Goal: Task Accomplishment & Management: Manage account settings

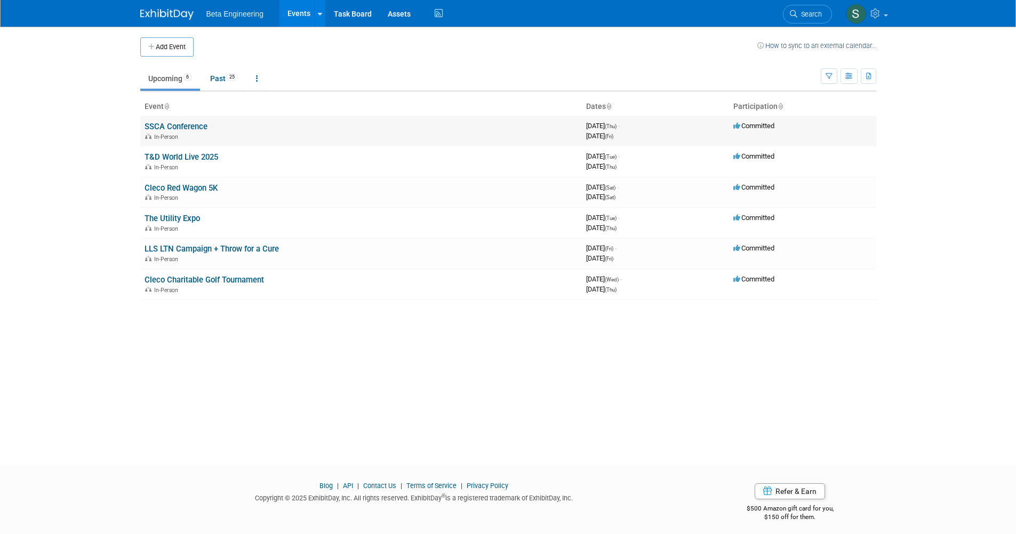
click at [189, 126] on link "SSCA Conference" at bounding box center [176, 127] width 63 height 10
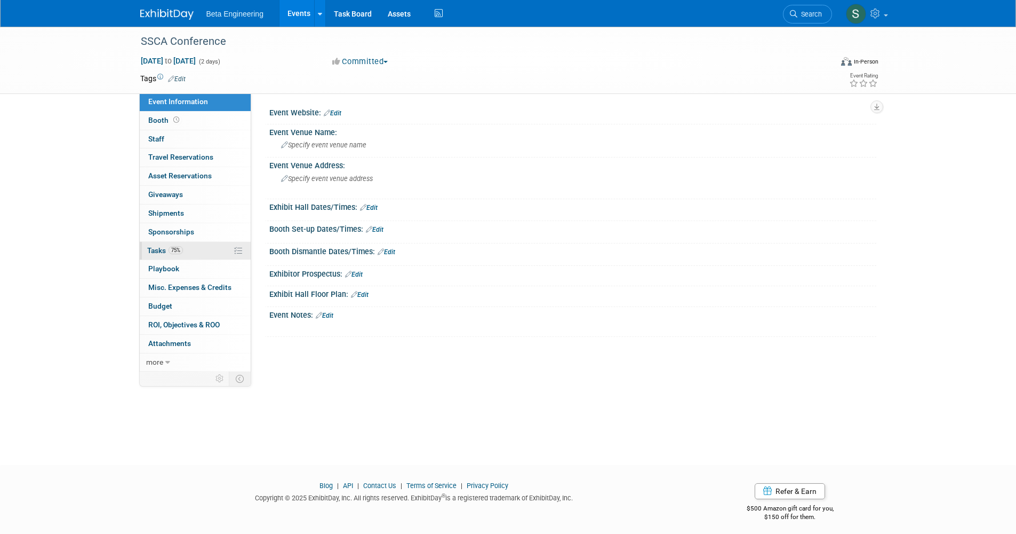
click at [182, 250] on span "75%" at bounding box center [176, 250] width 14 height 8
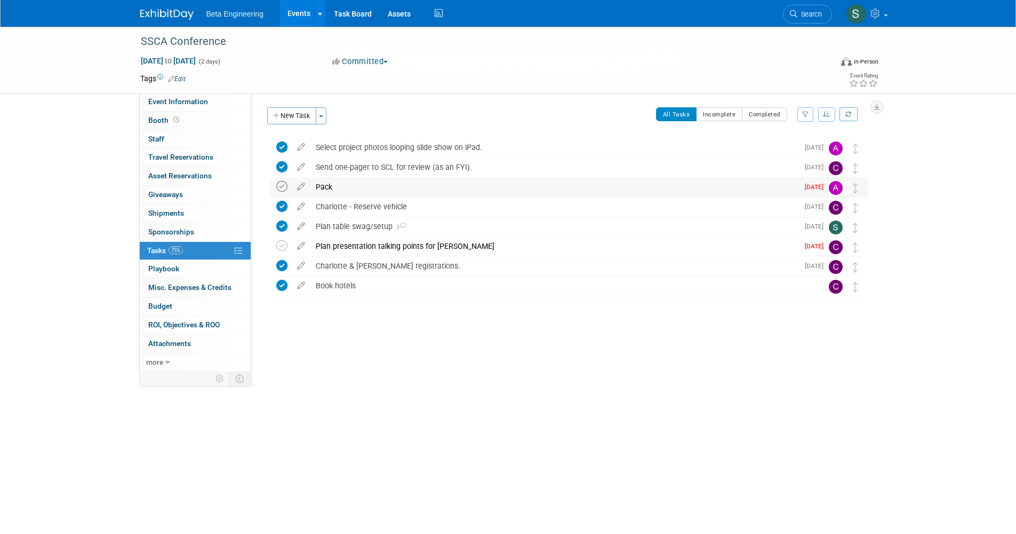
click at [278, 184] on icon at bounding box center [281, 186] width 11 height 11
click at [283, 251] on td at bounding box center [283, 246] width 15 height 19
click at [277, 245] on icon at bounding box center [281, 245] width 11 height 11
click at [288, 117] on button "New Task" at bounding box center [291, 115] width 49 height 17
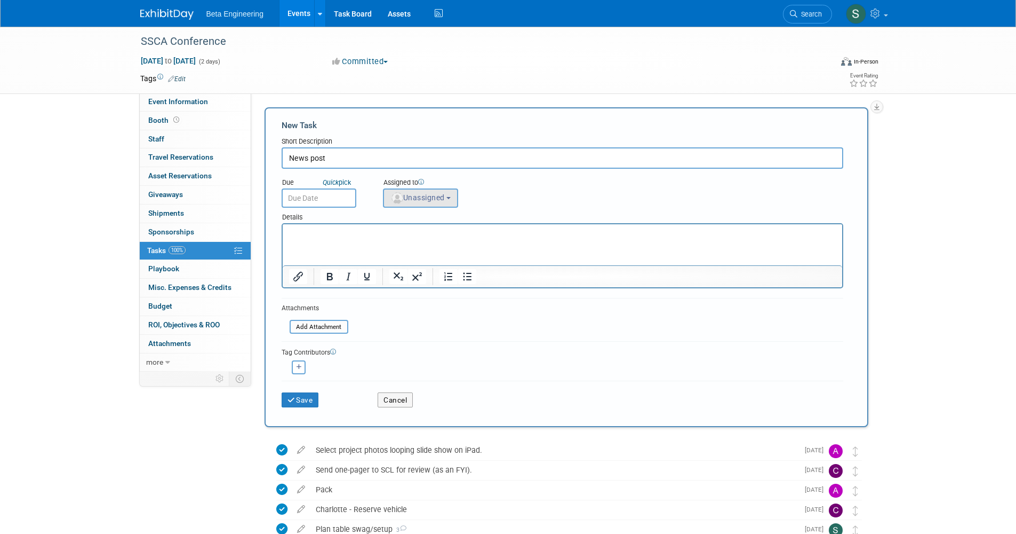
type input "News post"
click at [424, 195] on span "Unassigned" at bounding box center [418, 197] width 54 height 9
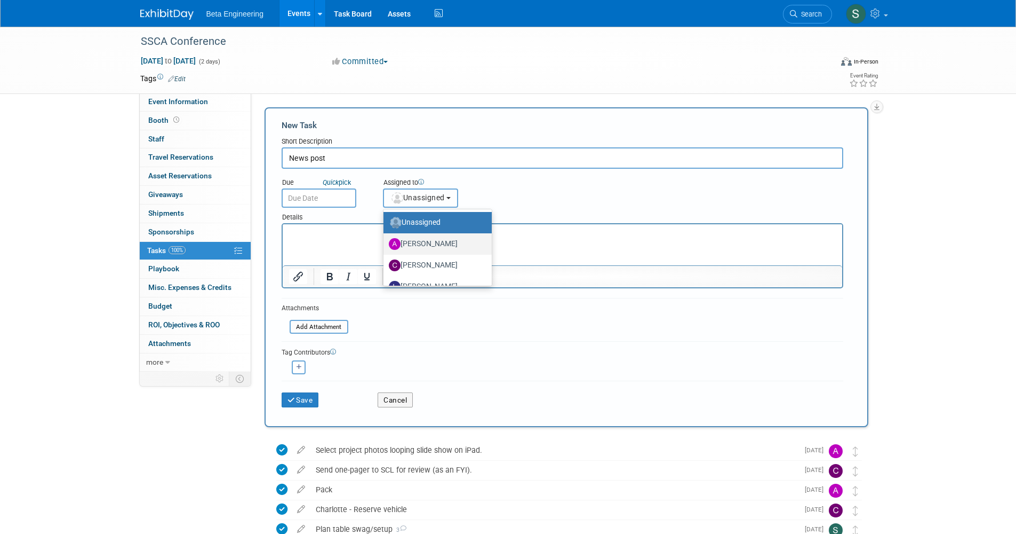
scroll to position [36, 0]
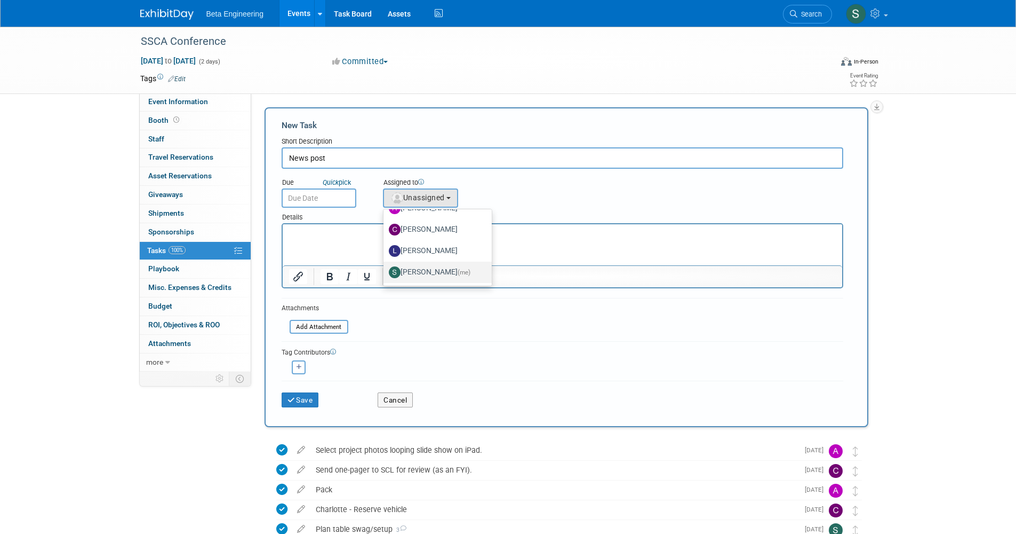
click at [432, 268] on label "Sara Dorsey (me)" at bounding box center [435, 272] width 92 height 17
click at [385, 268] on input "Sara Dorsey (me)" at bounding box center [381, 270] width 7 height 7
select select "4040aecd-f001-4306-8e56-2d2b13bd5b2f"
click at [384, 239] on html at bounding box center [562, 231] width 560 height 15
click at [332, 201] on input "text" at bounding box center [319, 197] width 75 height 19
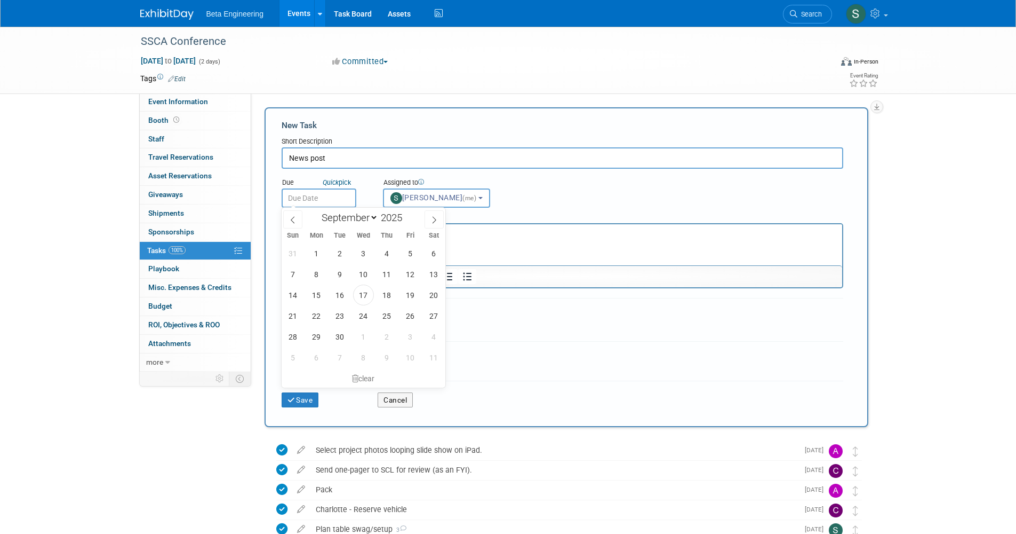
click at [448, 160] on input "News post" at bounding box center [563, 157] width 562 height 21
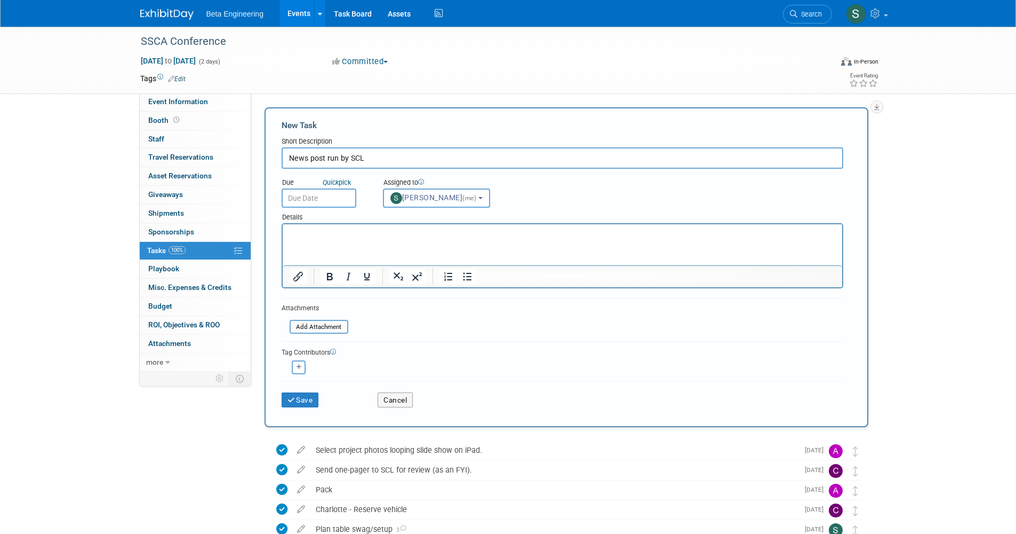
type input "News post run by SCL"
click at [330, 195] on input "text" at bounding box center [319, 197] width 75 height 19
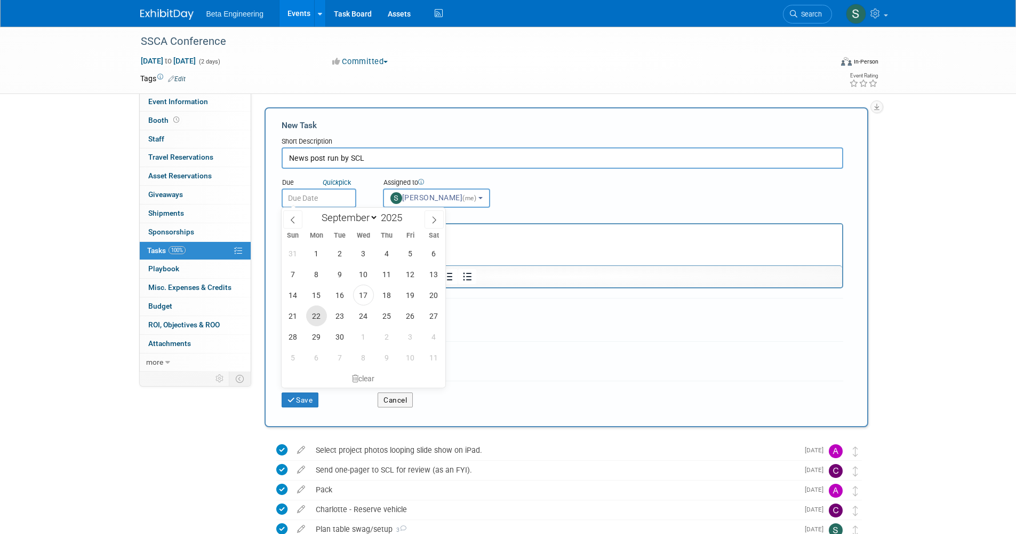
click at [320, 321] on span "22" at bounding box center [316, 315] width 21 height 21
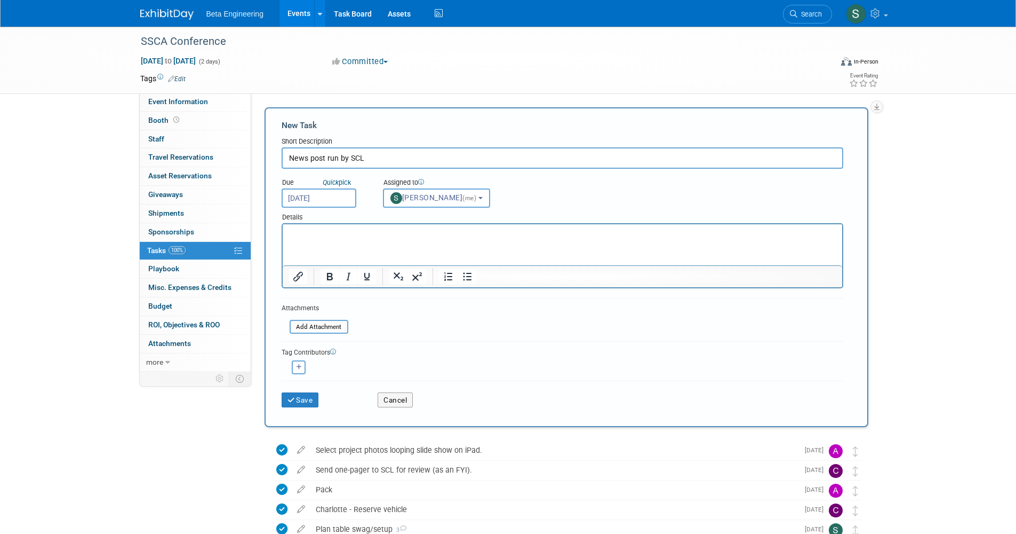
click at [336, 193] on input "Sep 22, 2025" at bounding box center [319, 197] width 75 height 19
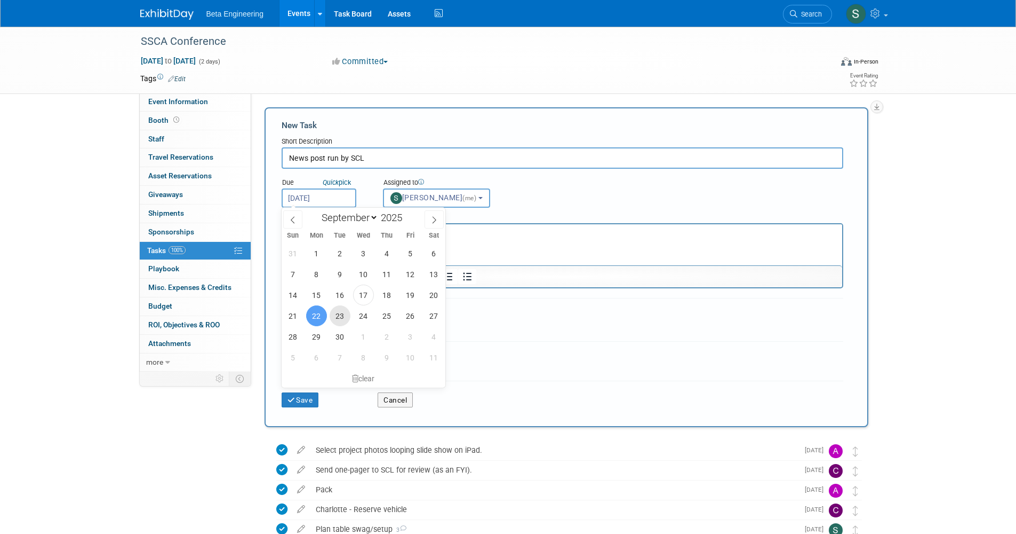
click at [338, 322] on span "23" at bounding box center [340, 315] width 21 height 21
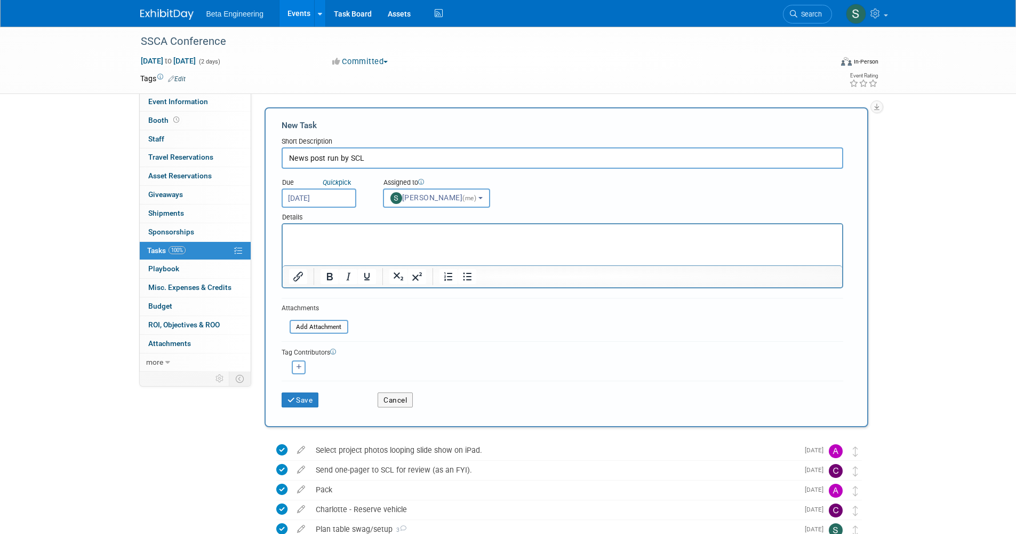
drag, startPoint x: 375, startPoint y: 257, endPoint x: 646, endPoint y: 501, distance: 365.0
click at [375, 239] on html at bounding box center [562, 231] width 560 height 15
click at [339, 196] on input "Sep 23, 2025" at bounding box center [319, 197] width 75 height 19
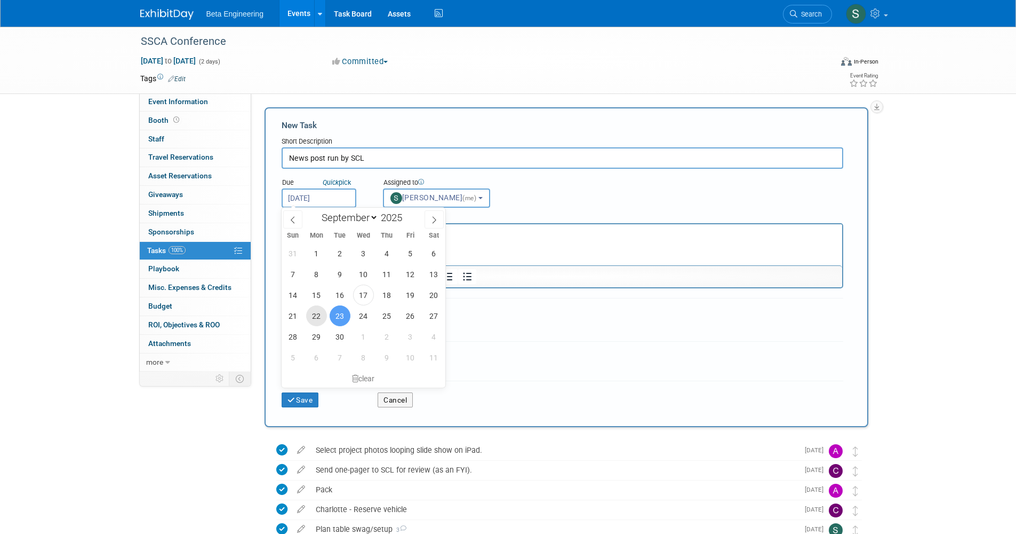
click at [316, 318] on span "22" at bounding box center [316, 315] width 21 height 21
type input "Sep 22, 2025"
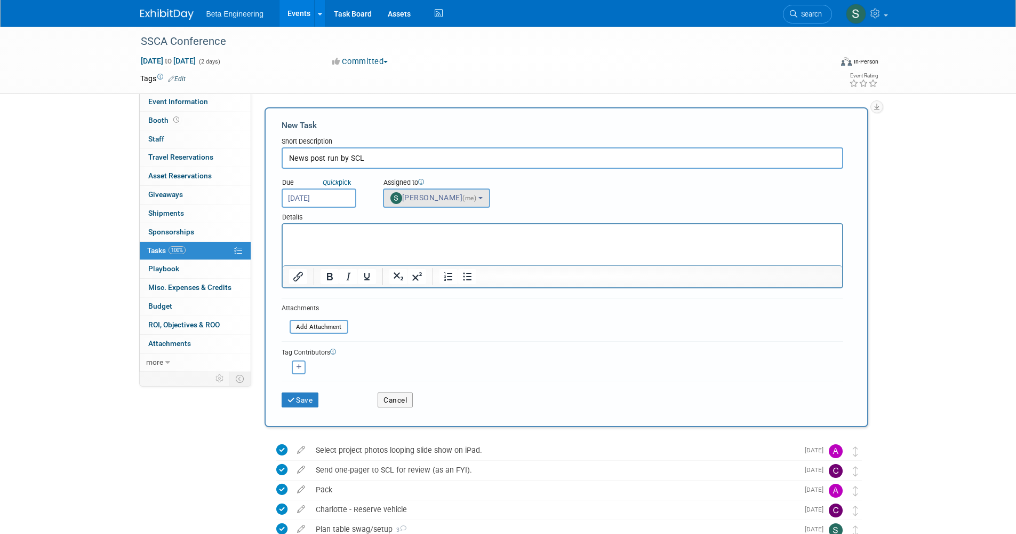
click at [418, 203] on button "Sara Dorsey (me)" at bounding box center [436, 197] width 107 height 19
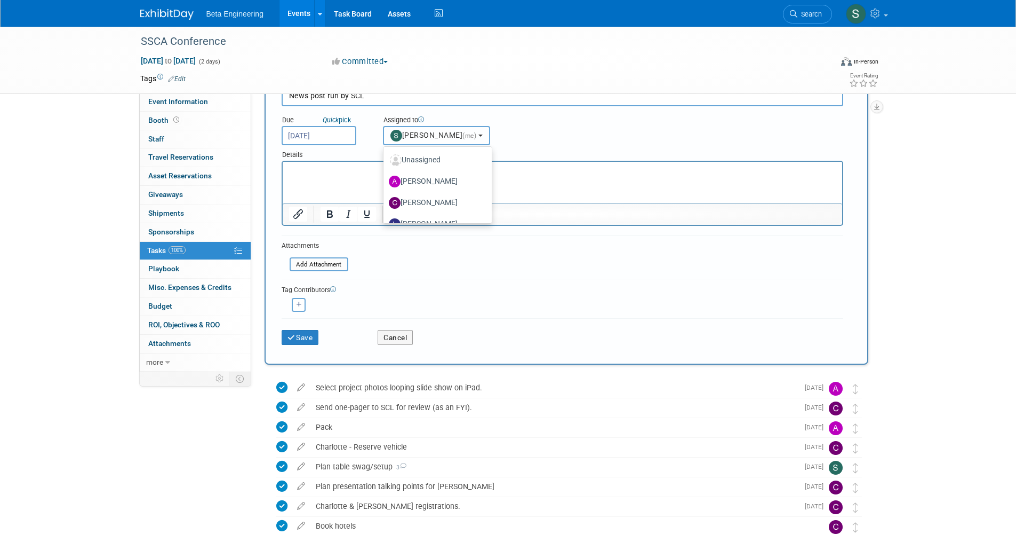
scroll to position [0, 0]
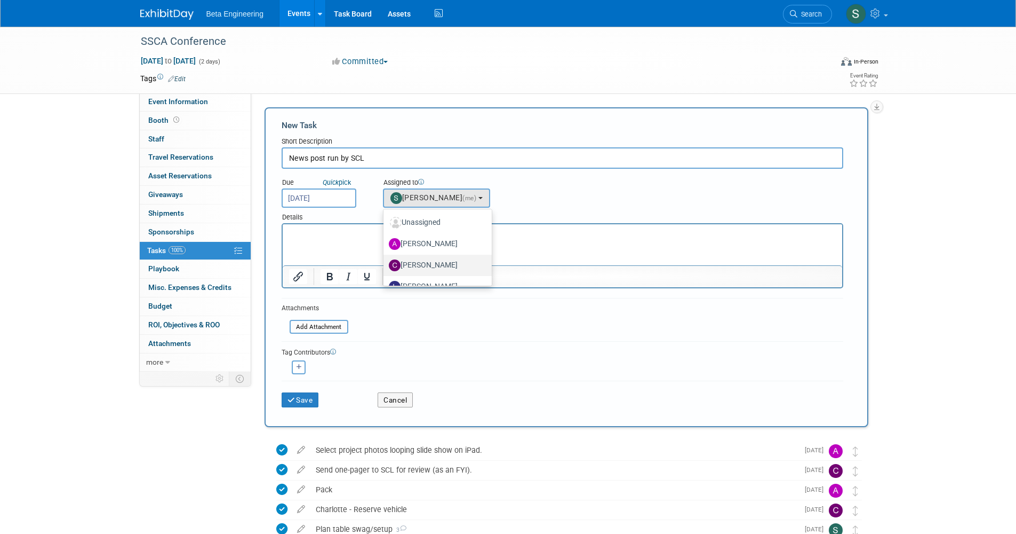
click at [434, 257] on label "Charlotte Tubbs" at bounding box center [435, 265] width 92 height 17
click at [385, 260] on input "[PERSON_NAME]" at bounding box center [381, 263] width 7 height 7
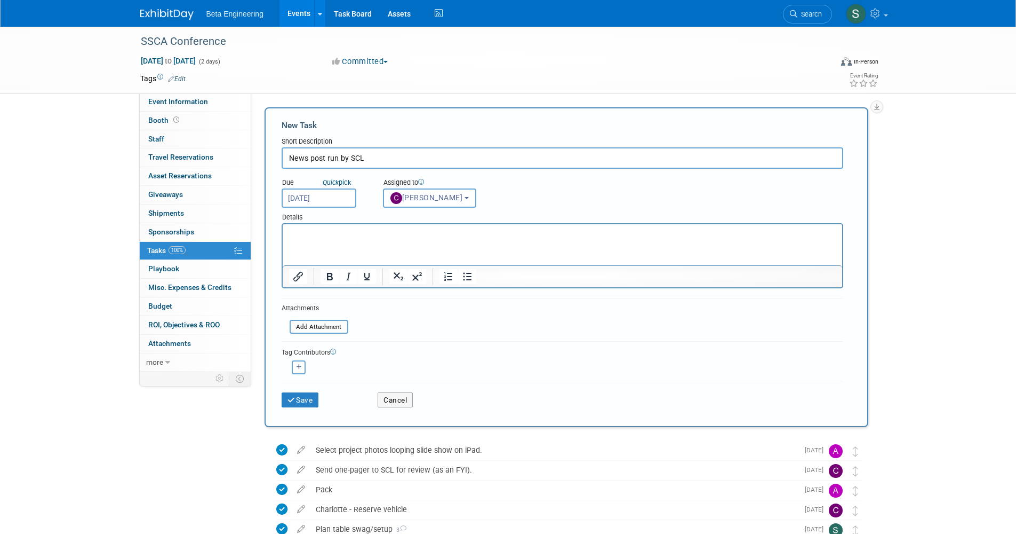
click at [386, 239] on html at bounding box center [562, 231] width 560 height 15
click at [445, 195] on span "[PERSON_NAME]" at bounding box center [427, 197] width 73 height 9
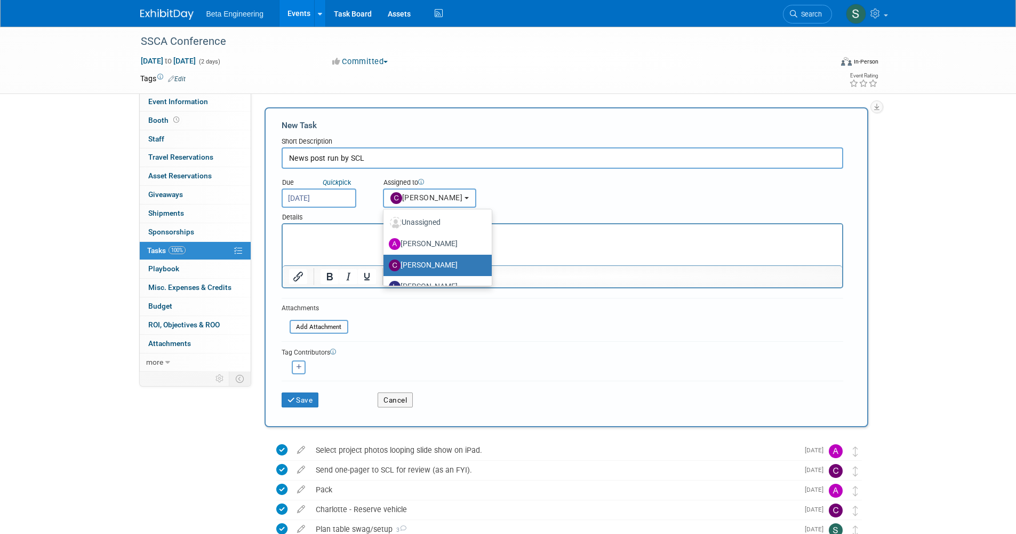
scroll to position [36, 0]
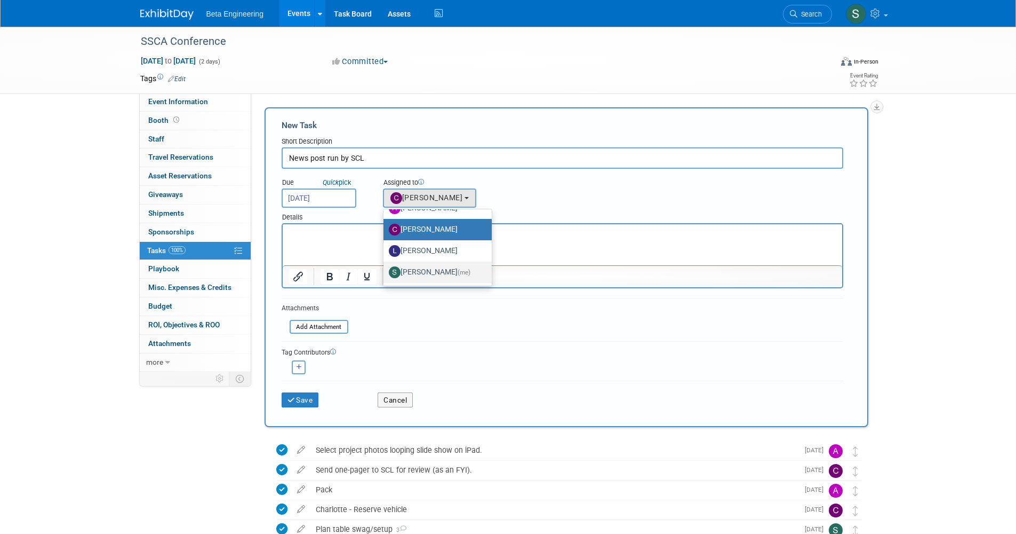
click at [433, 268] on label "Sara Dorsey (me)" at bounding box center [435, 272] width 92 height 17
click at [385, 268] on input "Sara Dorsey (me)" at bounding box center [381, 270] width 7 height 7
select select "4040aecd-f001-4306-8e56-2d2b13bd5b2f"
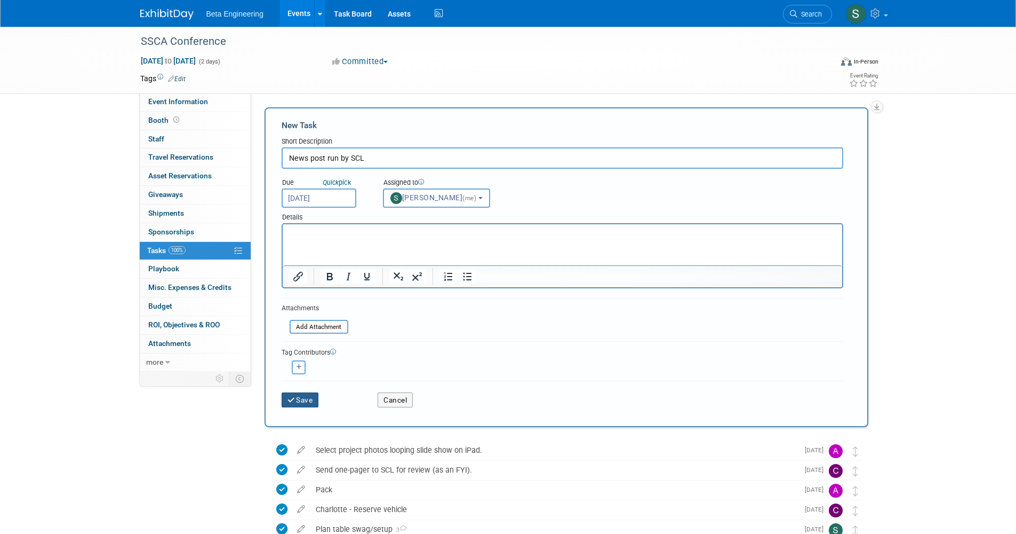
click at [307, 402] on button "Save" at bounding box center [300, 399] width 37 height 15
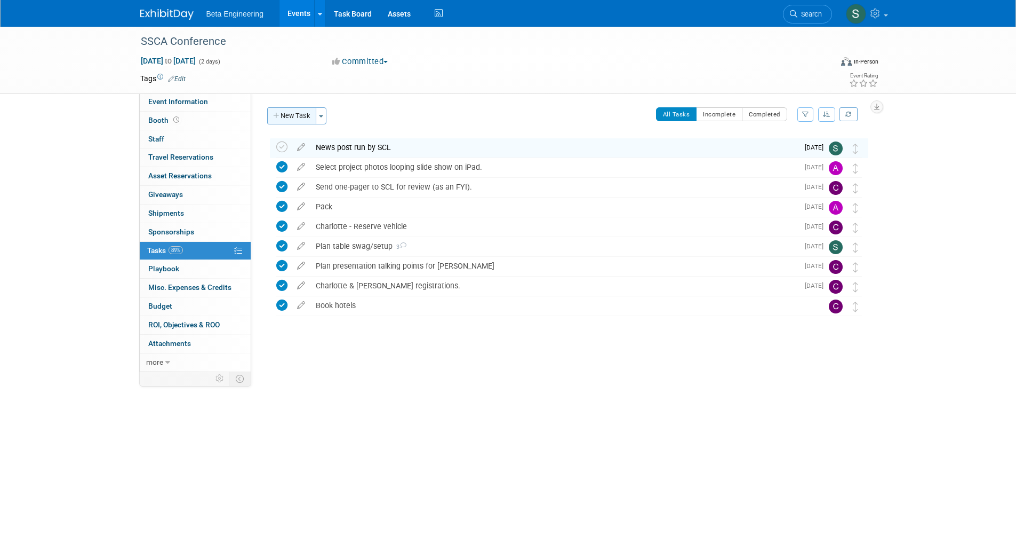
click at [307, 114] on button "New Task" at bounding box center [291, 115] width 49 height 17
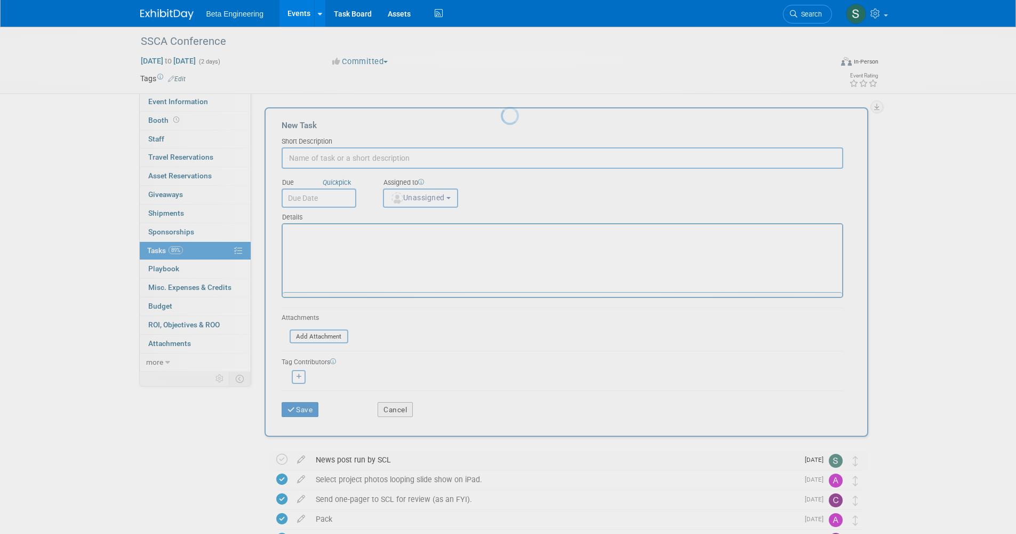
scroll to position [0, 0]
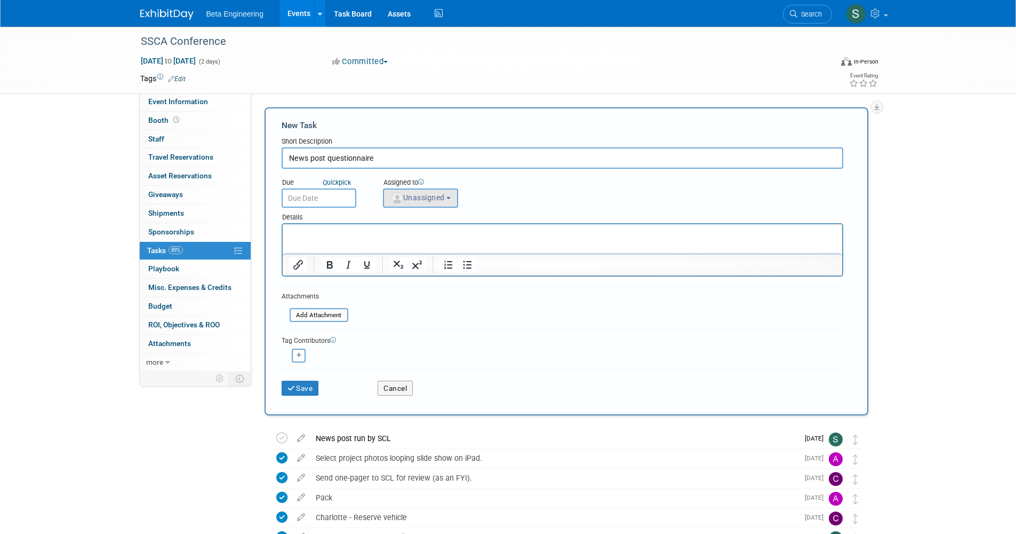
type input "News post questionnaire"
click at [436, 200] on span "Unassigned" at bounding box center [418, 197] width 54 height 9
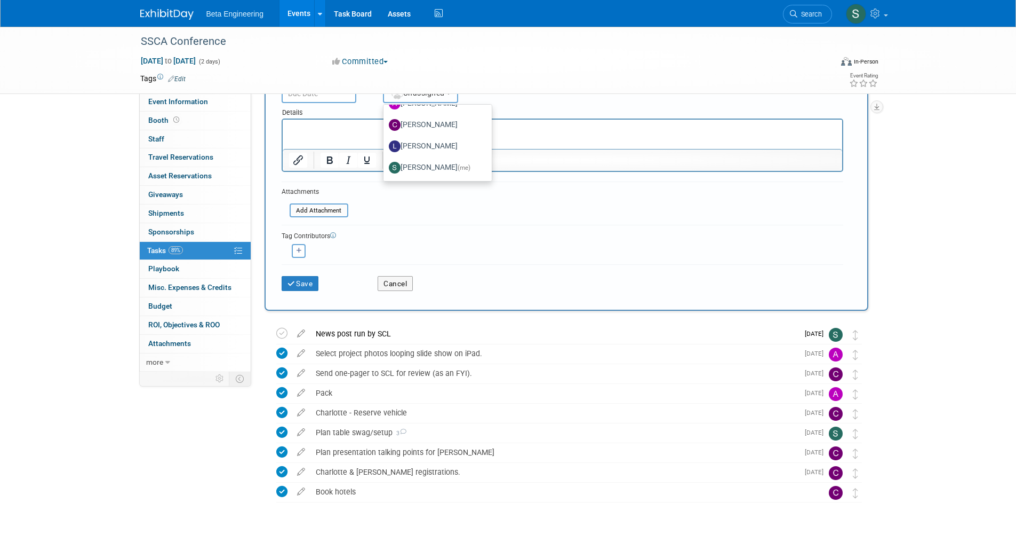
scroll to position [8, 0]
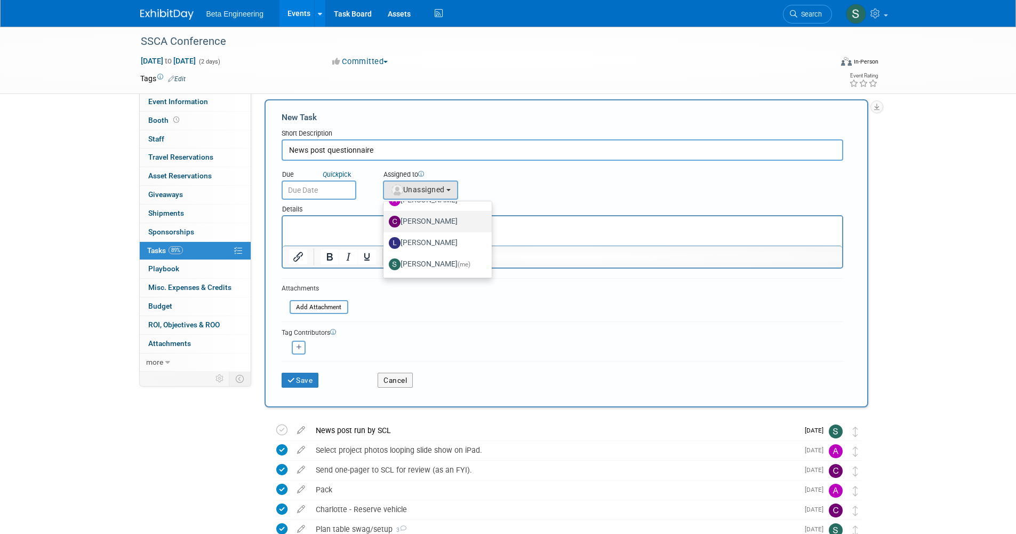
click at [436, 224] on label "[PERSON_NAME]" at bounding box center [435, 221] width 92 height 17
click at [385, 224] on input "[PERSON_NAME]" at bounding box center [381, 220] width 7 height 7
select select "7f6d98ea-ba11-4ae7-9688-2d66c5c21456"
click at [307, 182] on input "text" at bounding box center [319, 189] width 75 height 19
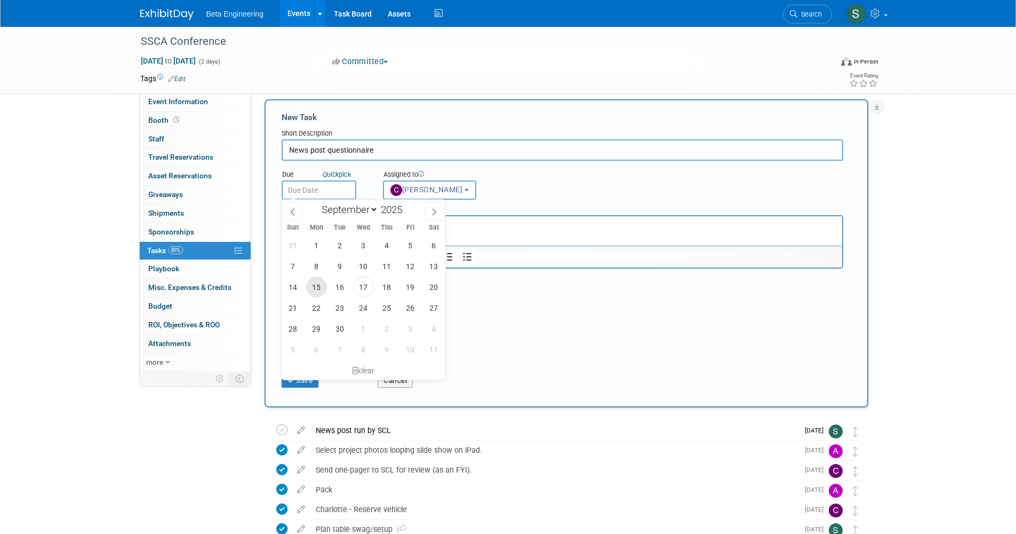
click at [320, 289] on span "15" at bounding box center [316, 286] width 21 height 21
type input "Sep 15, 2025"
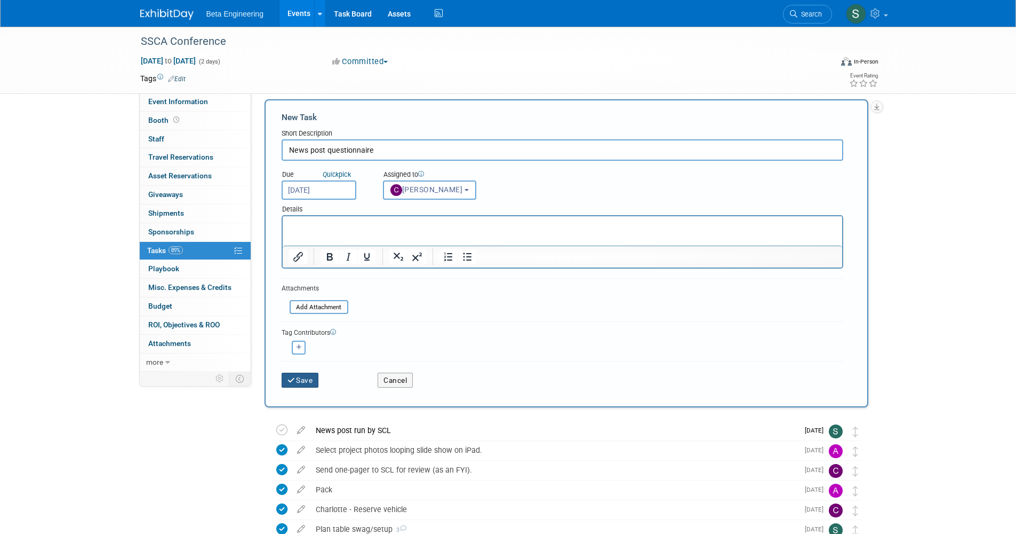
click at [313, 383] on button "Save" at bounding box center [300, 379] width 37 height 15
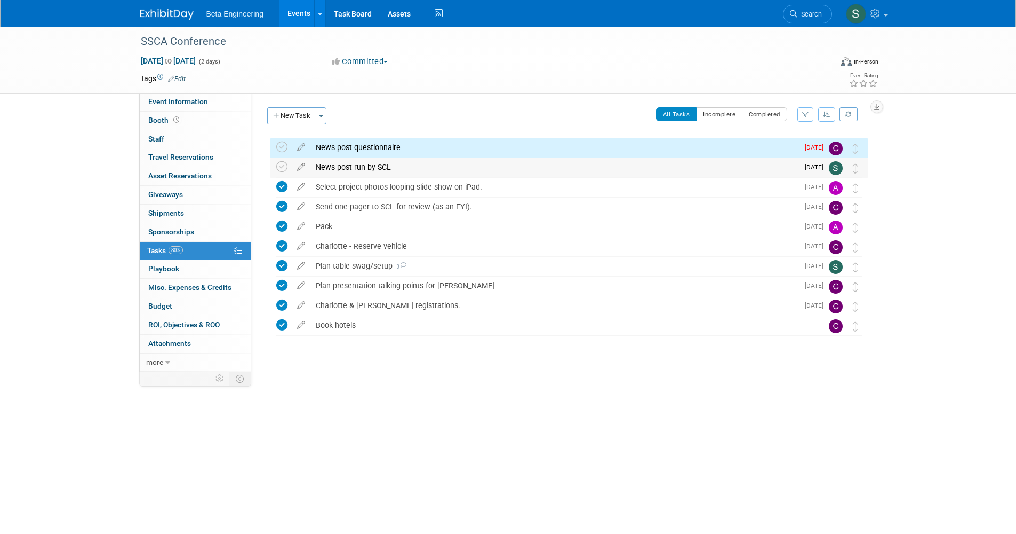
click at [370, 171] on div "News post run by SCL" at bounding box center [555, 167] width 488 height 18
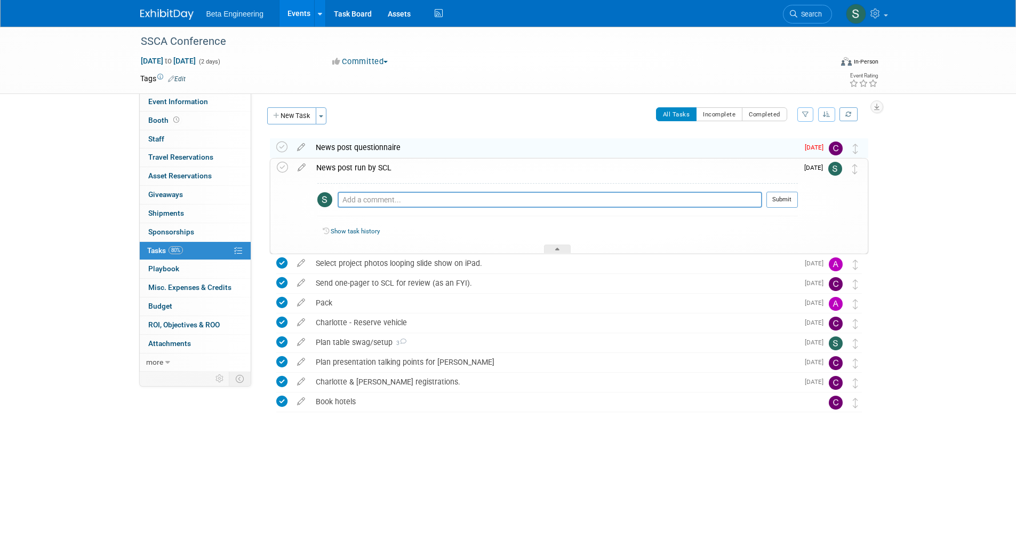
click at [371, 150] on div "News post questionnaire" at bounding box center [555, 147] width 488 height 18
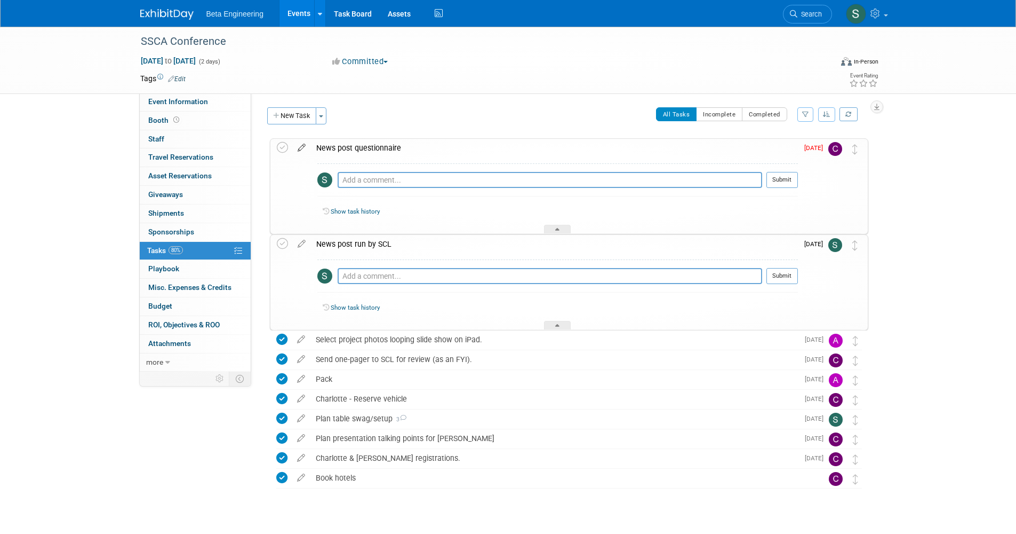
click at [303, 151] on link at bounding box center [301, 148] width 19 height 10
select select "8"
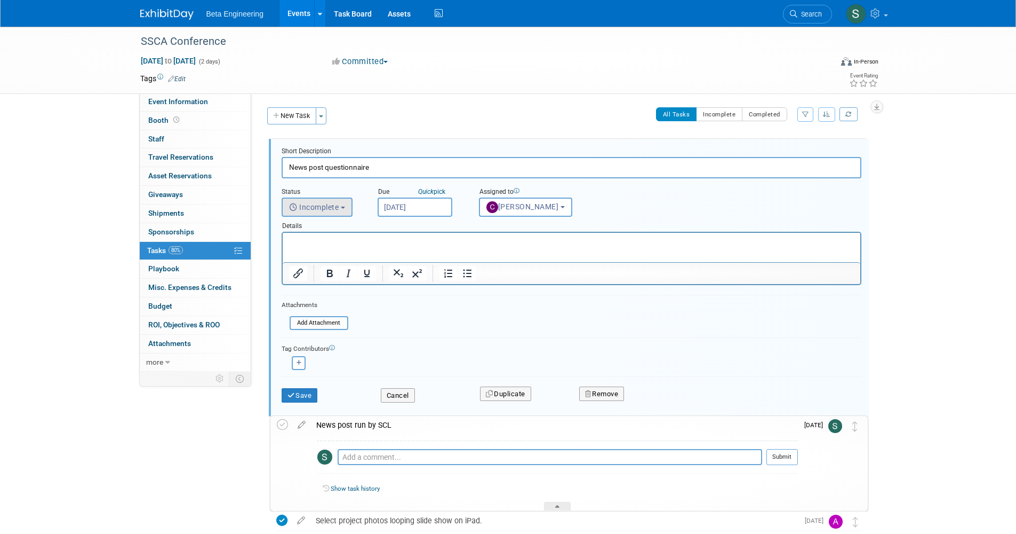
click at [340, 199] on button "Incomplete" at bounding box center [317, 206] width 71 height 19
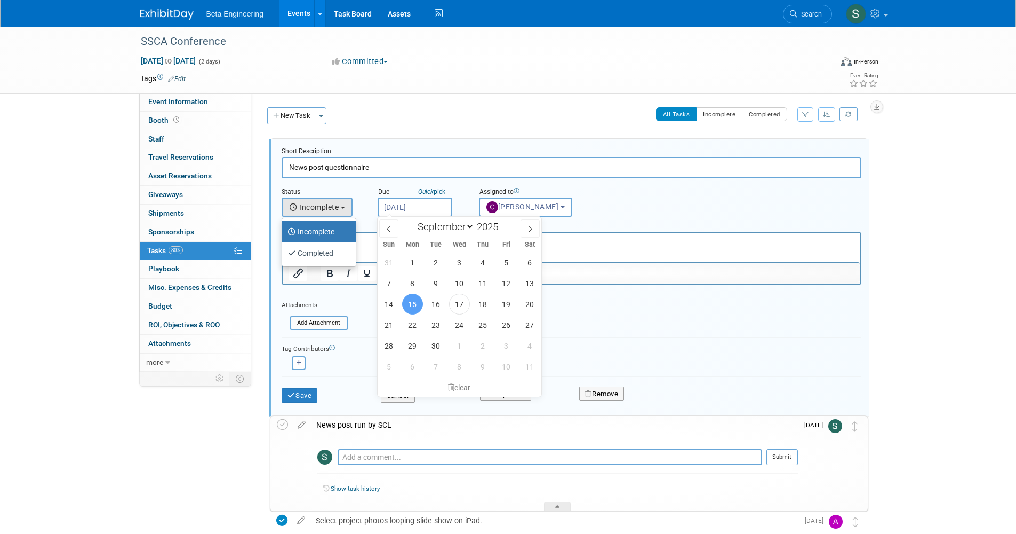
click at [410, 197] on input "Sep 15, 2025" at bounding box center [415, 206] width 75 height 19
click at [412, 320] on span "22" at bounding box center [412, 324] width 21 height 21
type input "Sep 22, 2025"
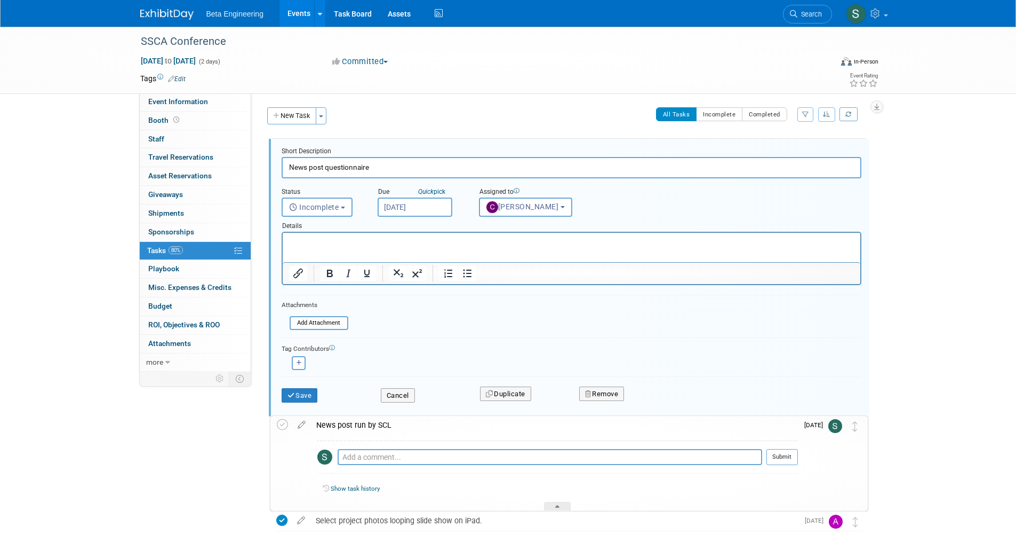
click at [320, 392] on div "Save" at bounding box center [323, 392] width 99 height 22
click at [307, 391] on button "Save" at bounding box center [300, 395] width 36 height 15
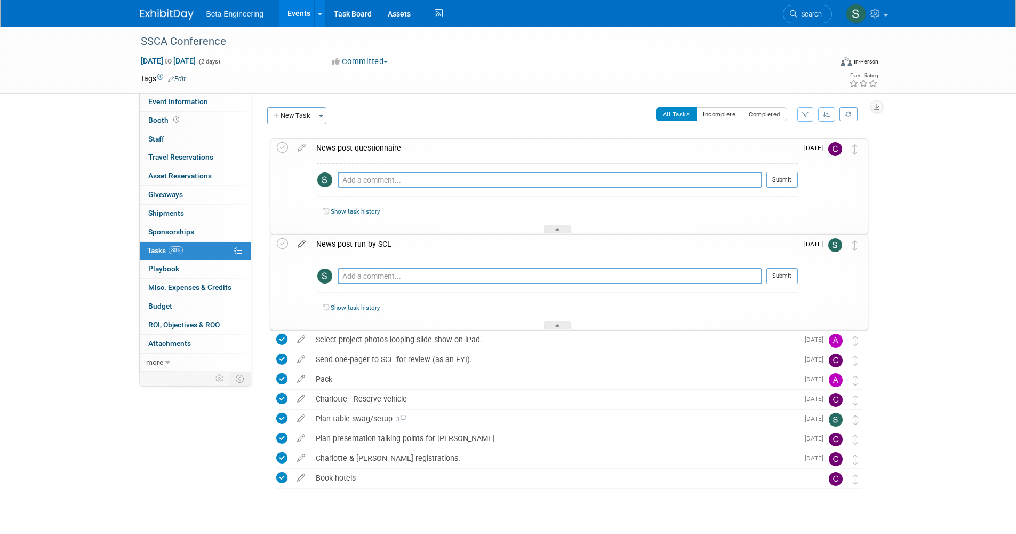
click at [295, 241] on icon at bounding box center [301, 241] width 19 height 13
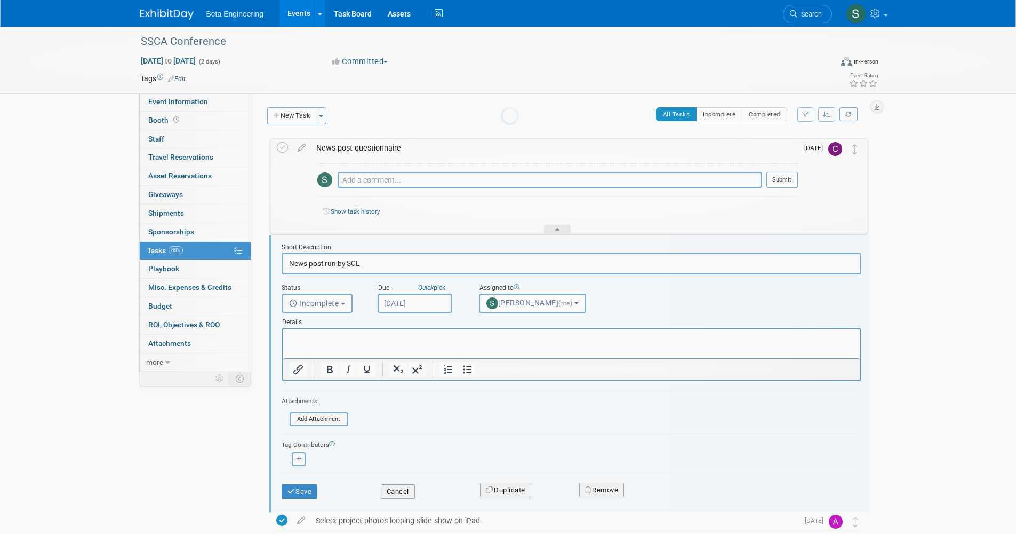
click at [501, 241] on div at bounding box center [508, 267] width 15 height 534
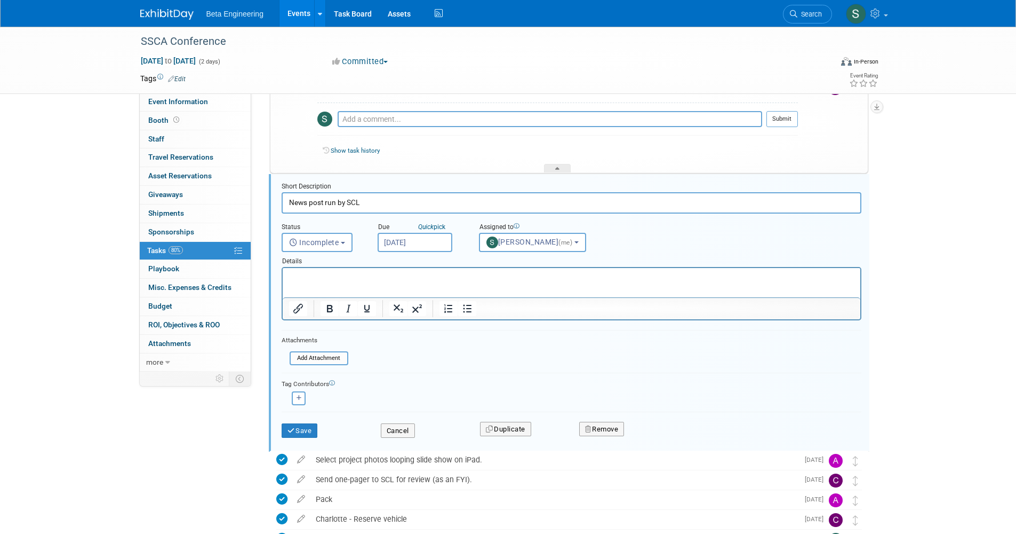
scroll to position [78, 0]
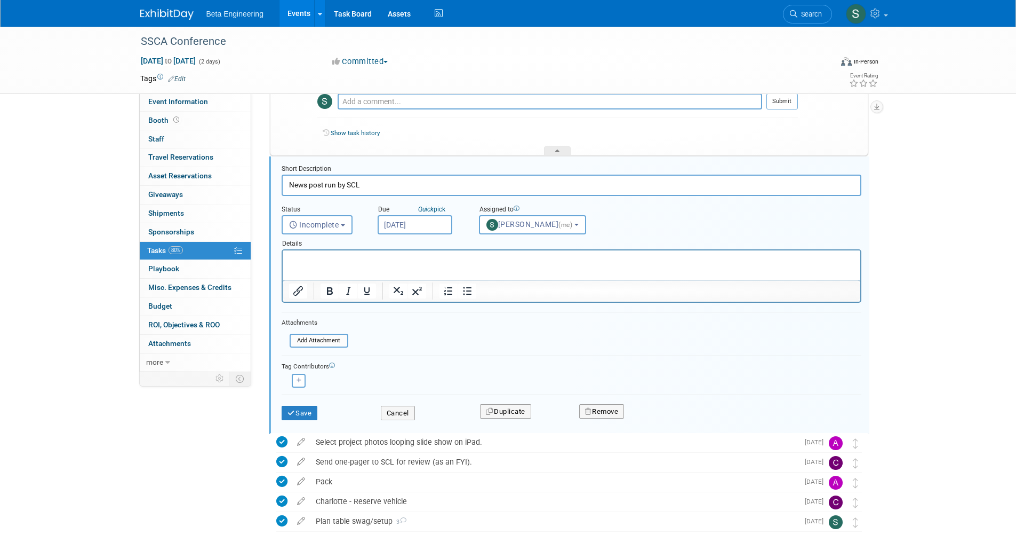
click at [384, 226] on input "Sep 22, 2025" at bounding box center [415, 224] width 75 height 19
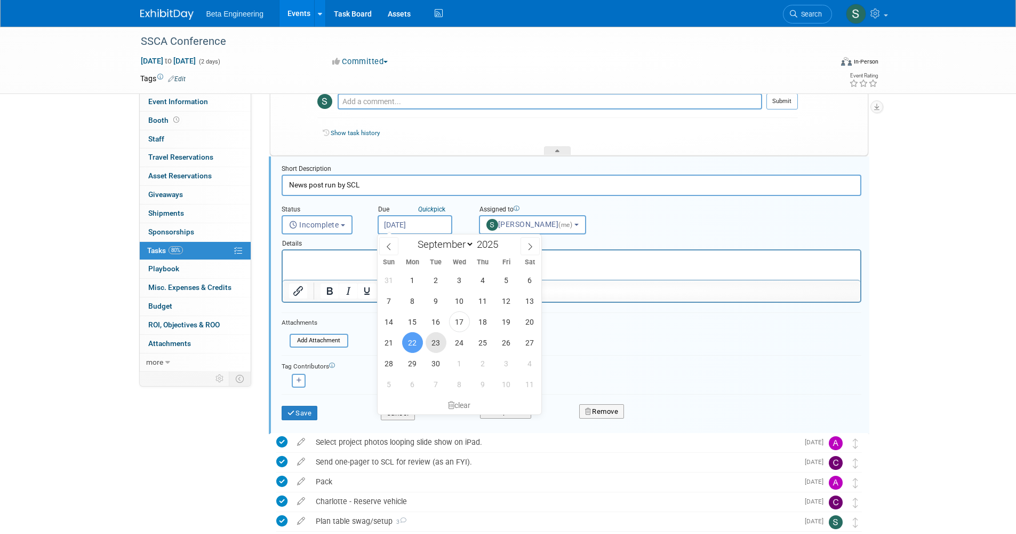
click at [432, 339] on span "23" at bounding box center [436, 342] width 21 height 21
type input "Sep 23, 2025"
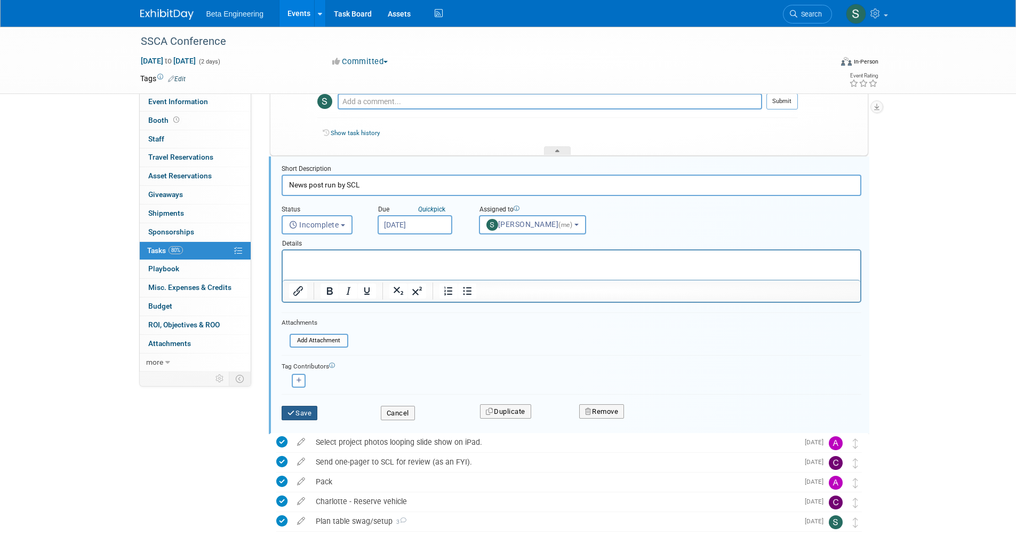
click at [313, 414] on button "Save" at bounding box center [300, 413] width 36 height 15
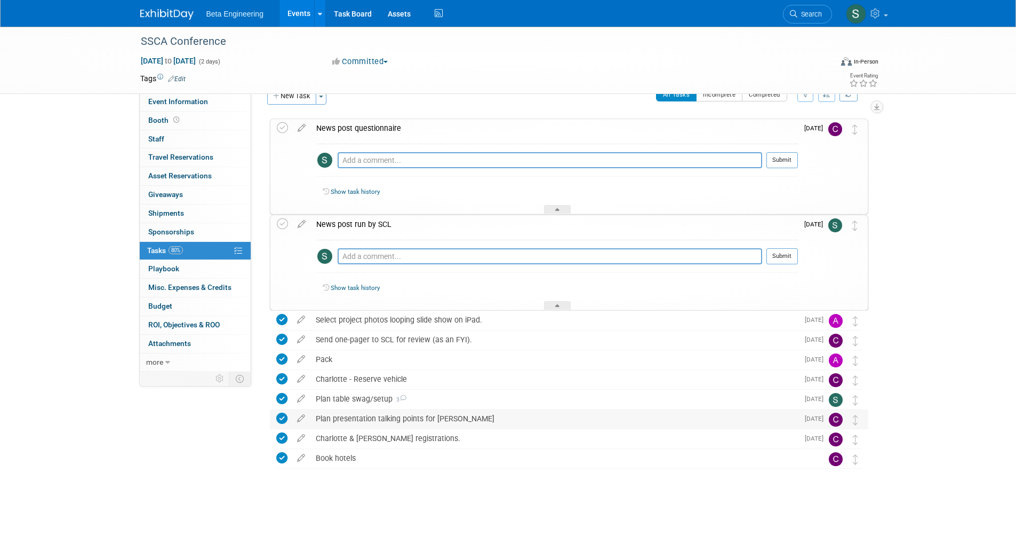
scroll to position [19, 0]
click at [564, 307] on div at bounding box center [557, 305] width 27 height 9
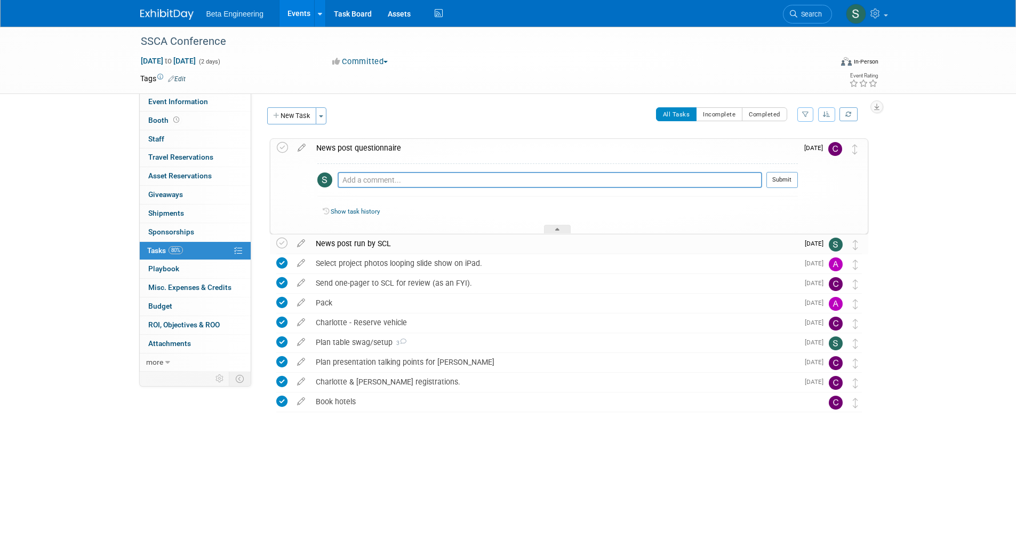
scroll to position [0, 0]
click at [564, 225] on div at bounding box center [557, 229] width 27 height 9
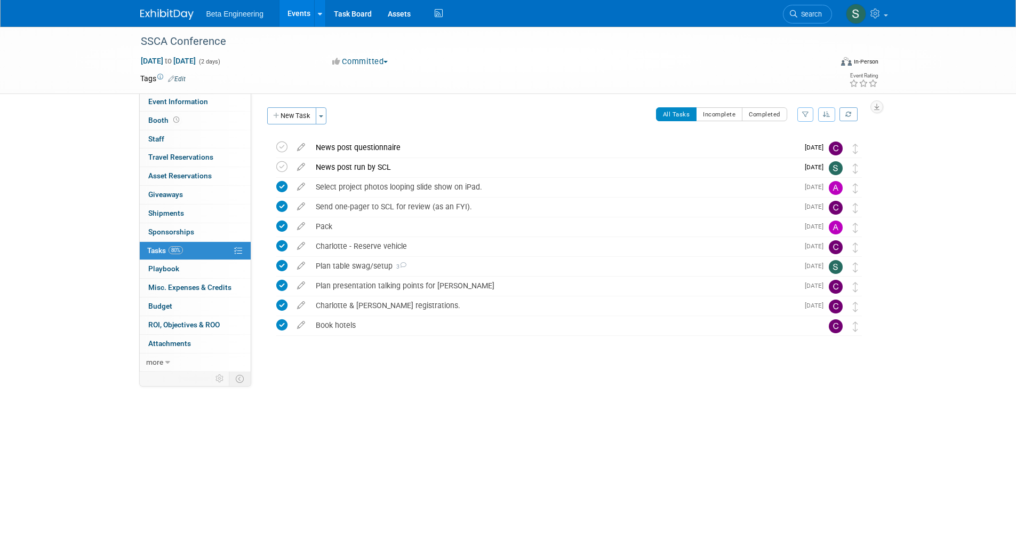
click at [413, 112] on div "All Tasks Incomplete Completed Filter by Assignee -- Select Assignee -- All una…" at bounding box center [600, 118] width 536 height 22
click at [168, 18] on img at bounding box center [166, 14] width 53 height 11
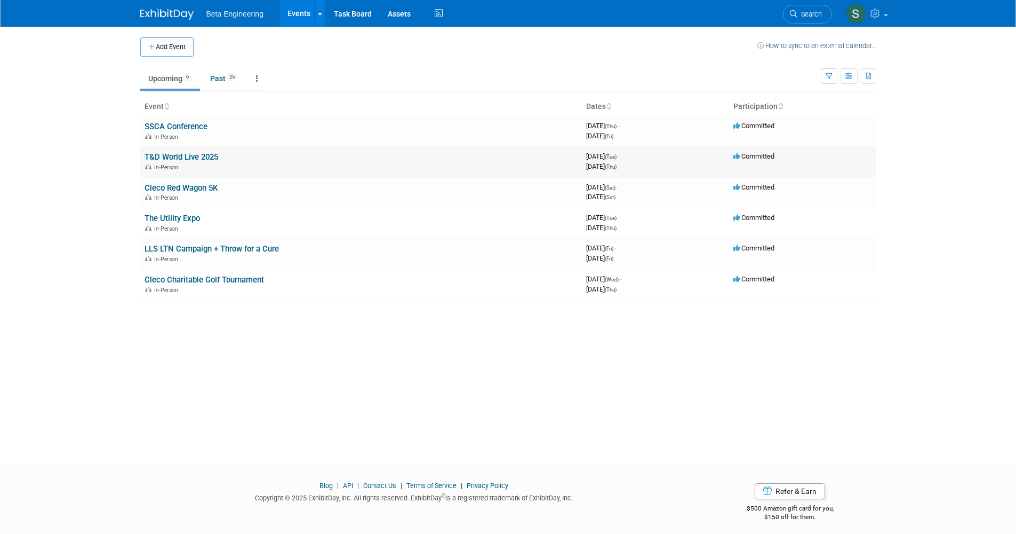
click at [220, 153] on td "T&D World Live 2025 In-Person" at bounding box center [361, 161] width 442 height 30
click at [218, 157] on link "T&D World Live 2025" at bounding box center [182, 157] width 74 height 10
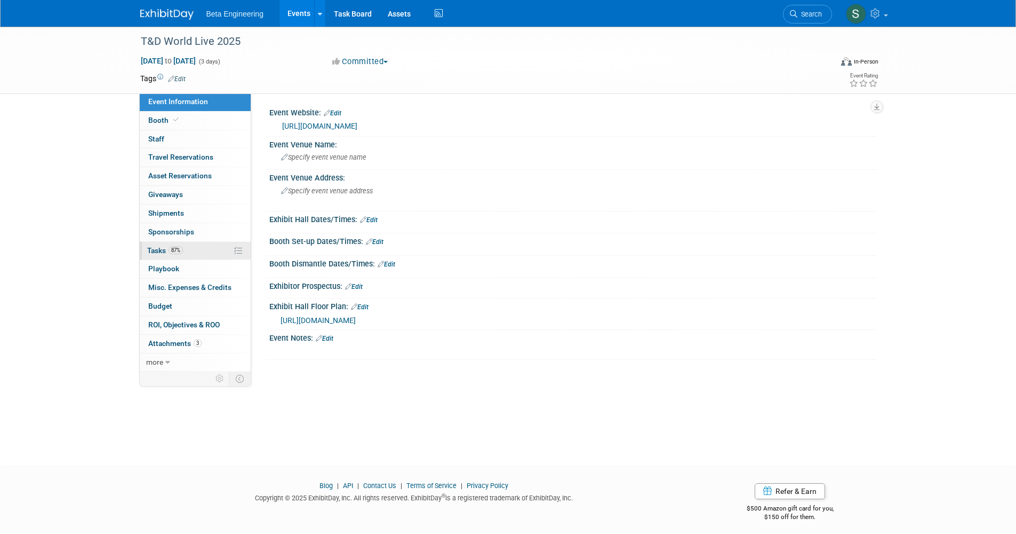
click at [186, 246] on link "87% Tasks 87%" at bounding box center [195, 251] width 111 height 18
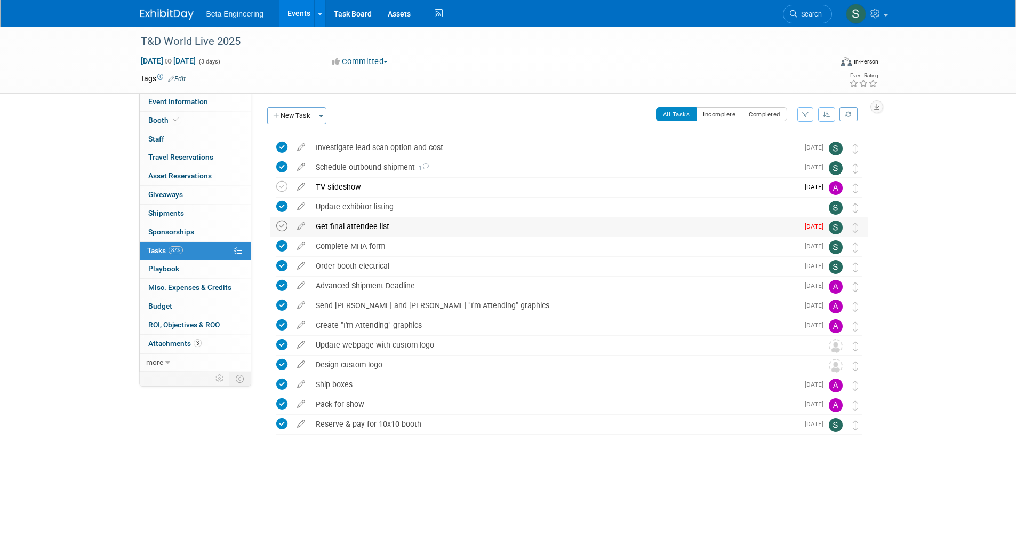
click at [287, 224] on icon at bounding box center [281, 225] width 11 height 11
click at [307, 117] on button "New Task" at bounding box center [291, 115] width 49 height 17
select select "8"
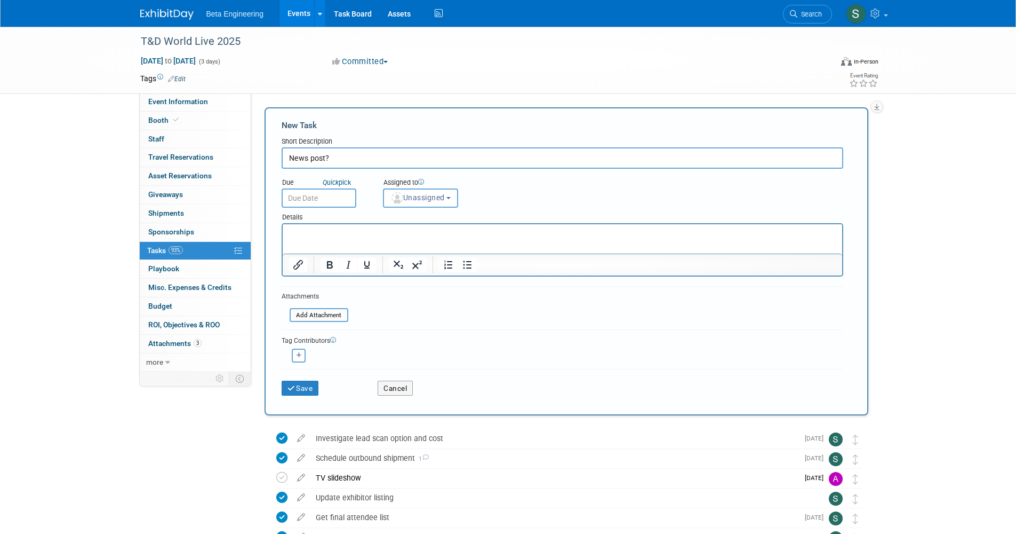
type input "News post?"
click at [313, 204] on body "Beta Engineering Events Add Event Bulk Upload Events Shareable Event Boards Rec…" at bounding box center [508, 267] width 1016 height 534
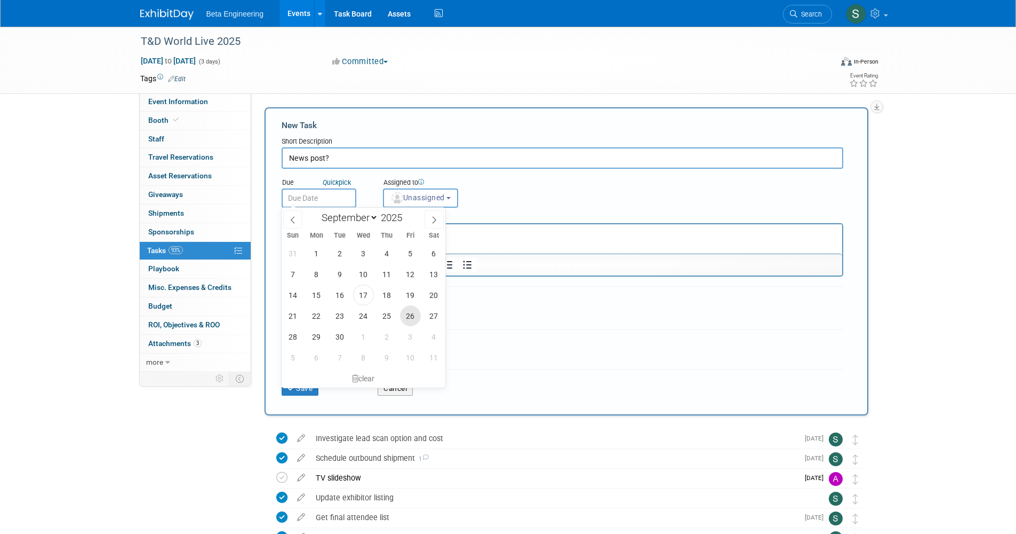
click at [407, 320] on span "26" at bounding box center [410, 315] width 21 height 21
type input "Sep 26, 2025"
click at [380, 157] on input "News post?" at bounding box center [563, 157] width 562 height 21
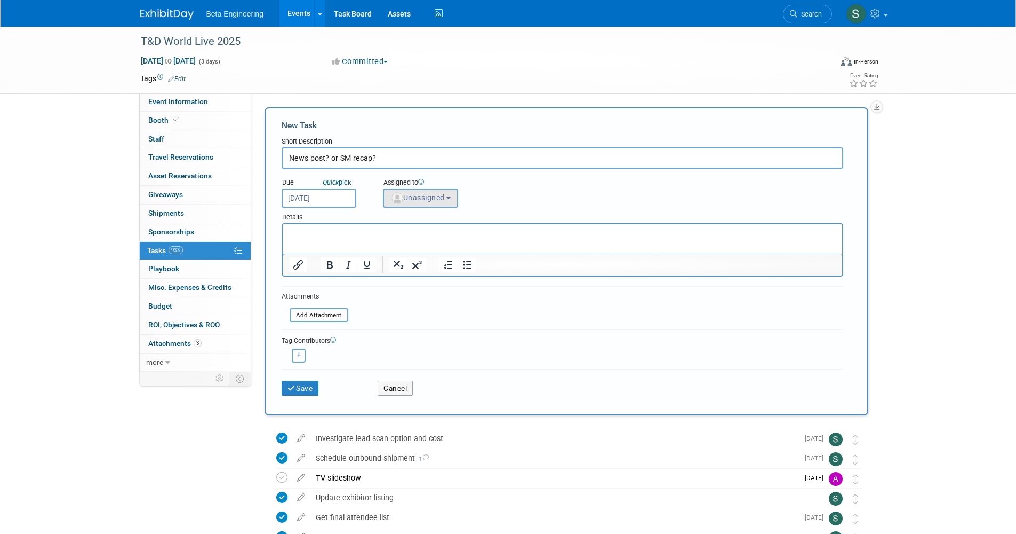
type input "News post? or SM recap?"
click at [434, 189] on button "Unassigned" at bounding box center [421, 197] width 76 height 19
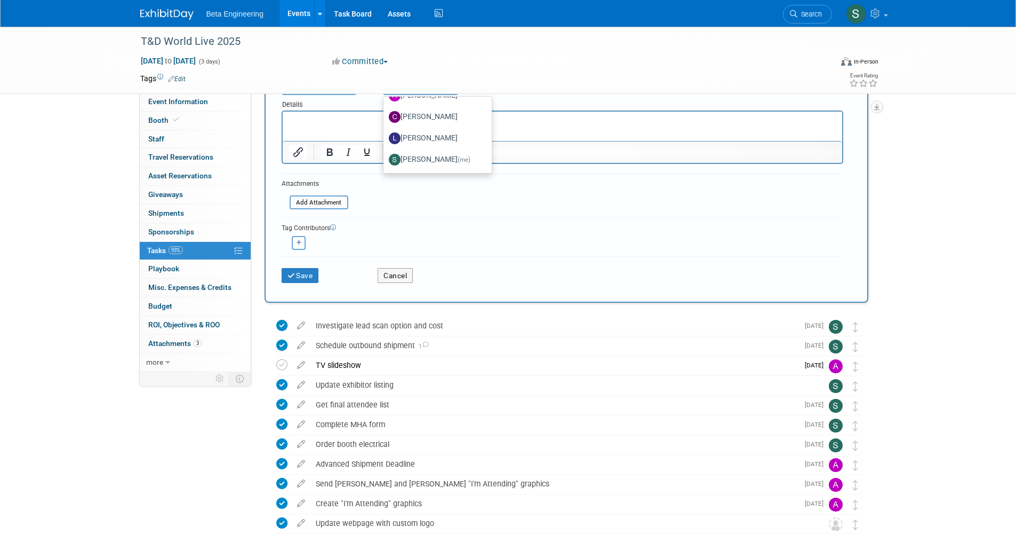
scroll to position [4, 0]
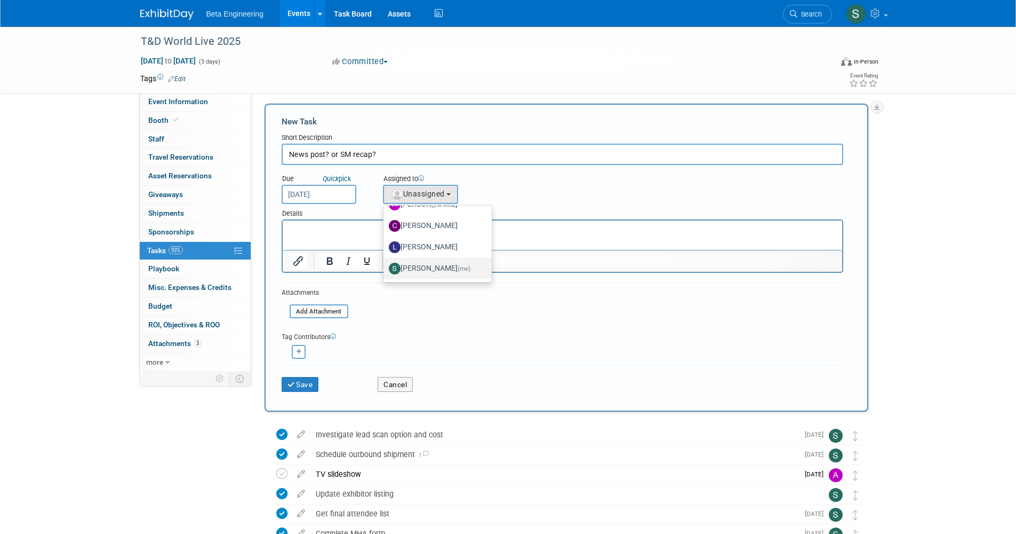
click at [435, 261] on label "Sara Dorsey (me)" at bounding box center [435, 268] width 92 height 17
click at [385, 264] on input "Sara Dorsey (me)" at bounding box center [381, 267] width 7 height 7
select select "4040aecd-f001-4306-8e56-2d2b13bd5b2f"
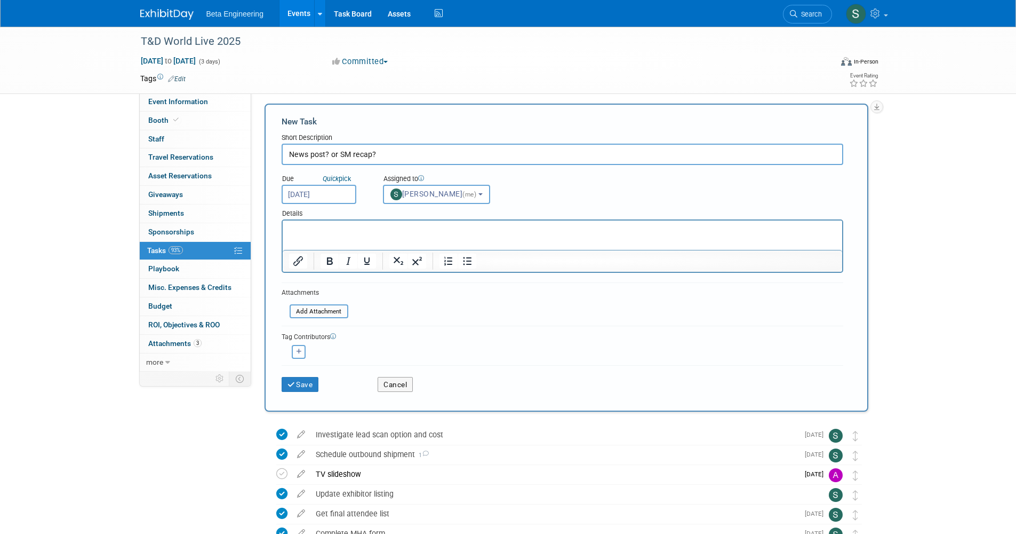
click at [305, 378] on button "Save" at bounding box center [300, 384] width 37 height 15
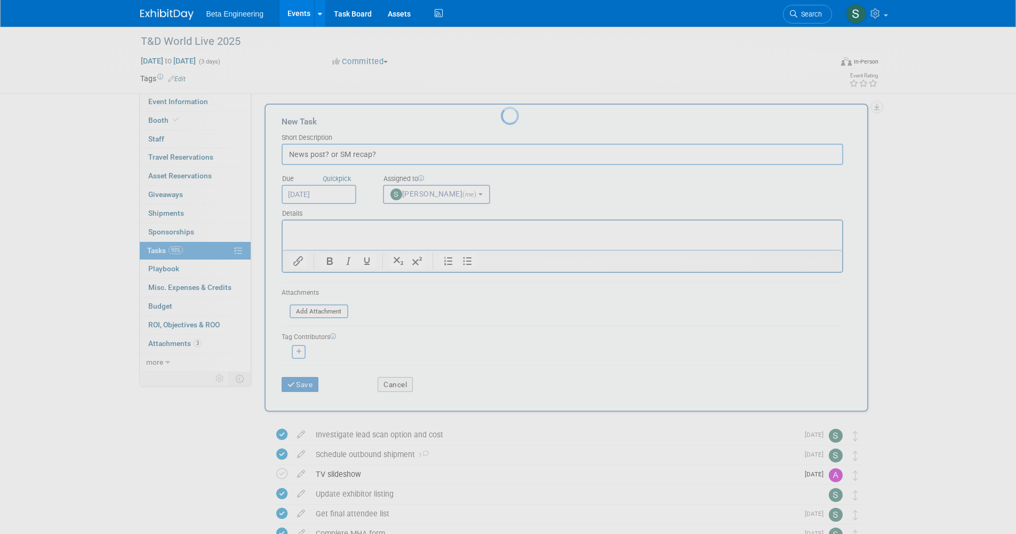
scroll to position [0, 0]
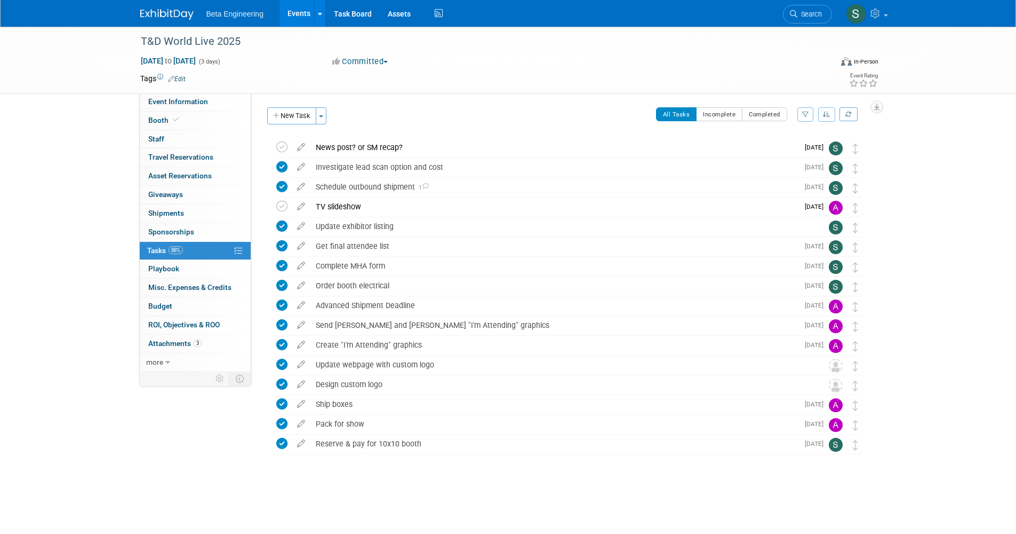
click at [92, 76] on div "T&D World Live 2025 Sep 23, 2025 to Sep 25, 2025 (3 days) Sep 23, 2025 to Sep 2…" at bounding box center [508, 60] width 1016 height 67
click at [296, 110] on button "New Task" at bounding box center [291, 115] width 49 height 17
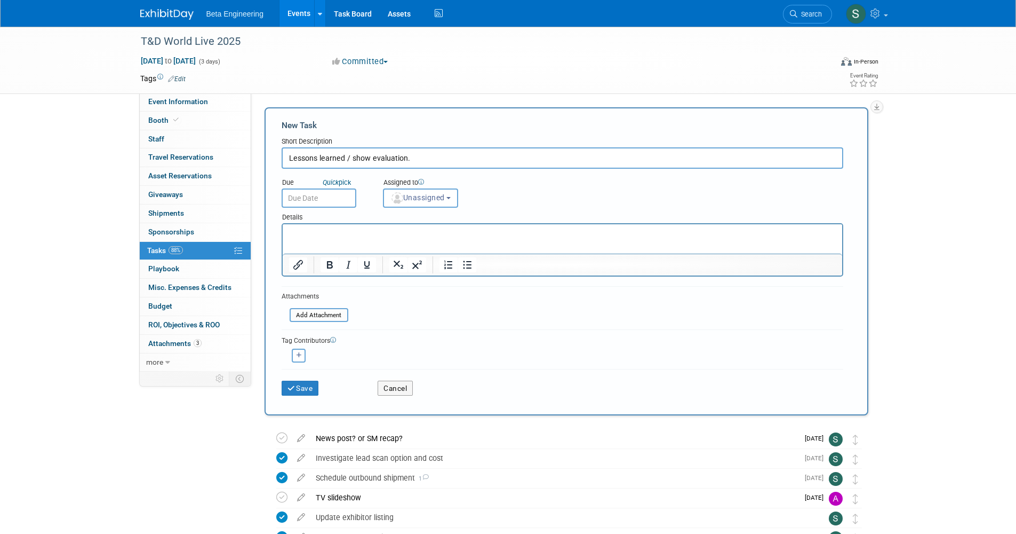
type input "Lessons learned / show evaluation."
click at [330, 189] on input "text" at bounding box center [319, 197] width 75 height 19
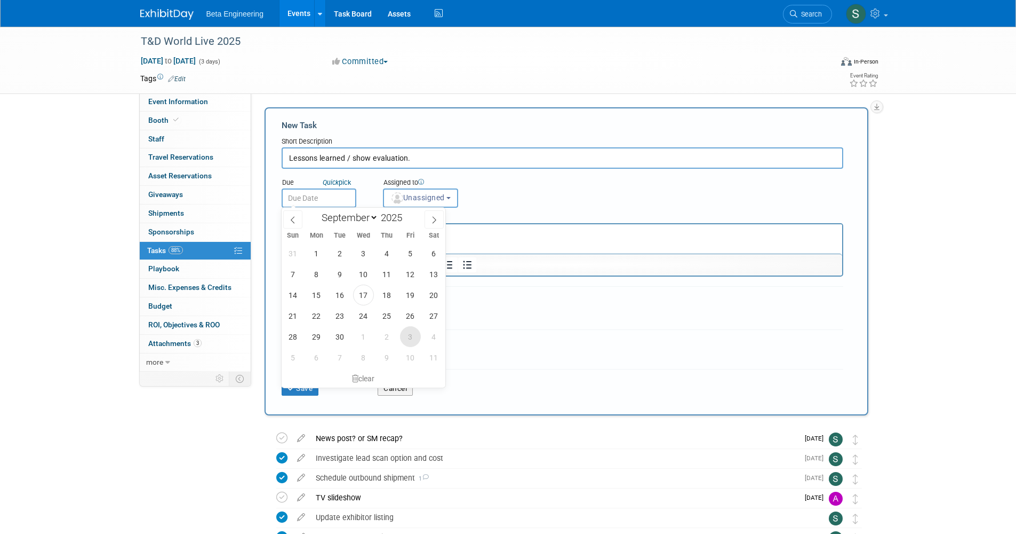
click at [411, 337] on span "3" at bounding box center [410, 336] width 21 height 21
type input "Oct 3, 2025"
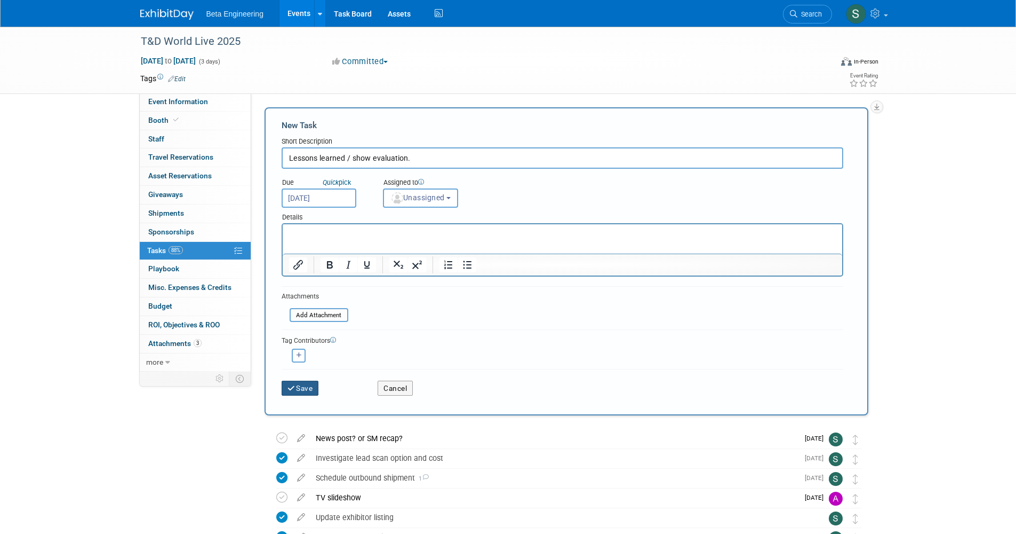
click at [309, 380] on button "Save" at bounding box center [300, 387] width 37 height 15
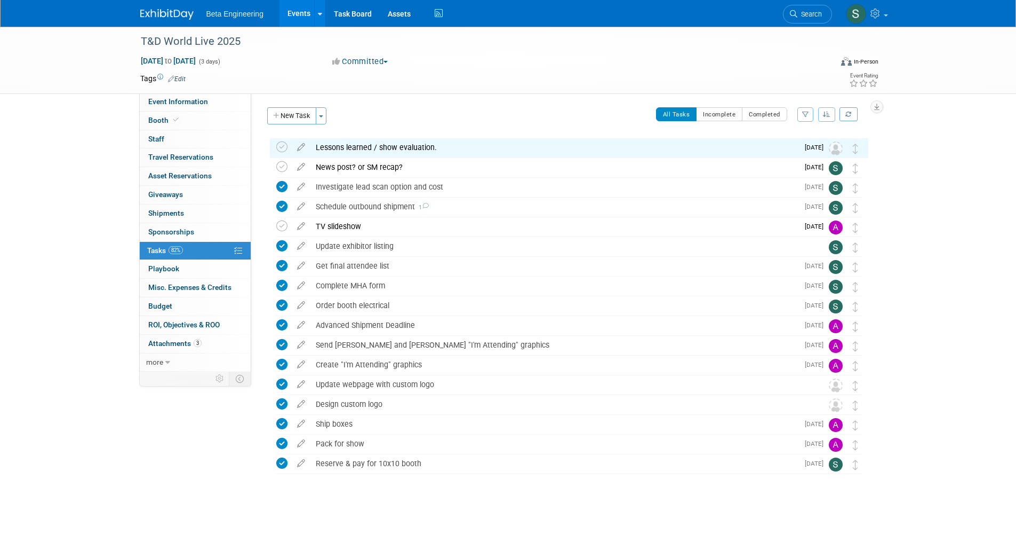
click at [174, 19] on img at bounding box center [166, 14] width 53 height 11
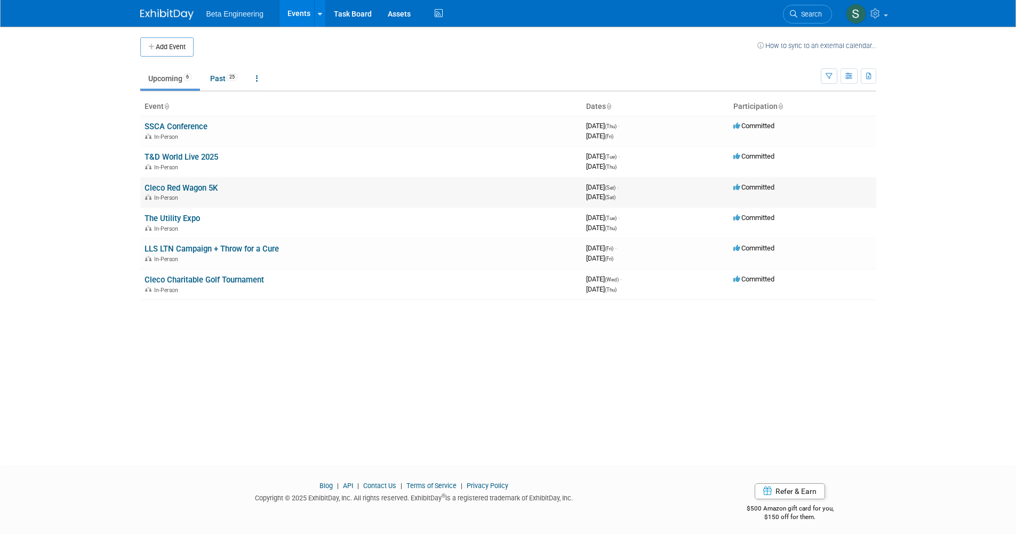
click at [210, 193] on div "In-Person" at bounding box center [361, 197] width 433 height 9
click at [217, 185] on link "Cleco Red Wagon 5K" at bounding box center [181, 188] width 73 height 10
click at [209, 244] on link "LLS LTN Campaign + Throw for a Cure" at bounding box center [212, 249] width 134 height 10
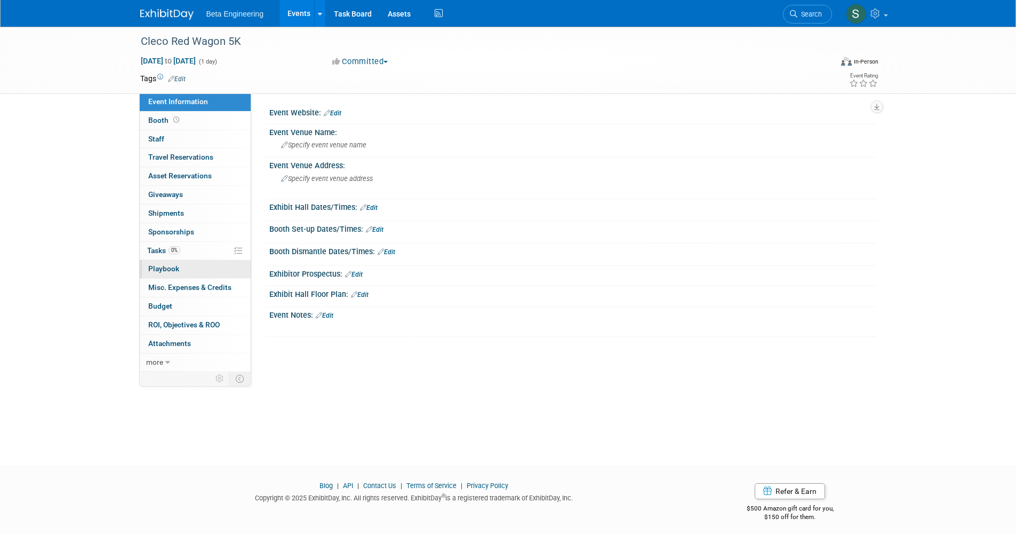
drag, startPoint x: 176, startPoint y: 247, endPoint x: 233, endPoint y: 265, distance: 60.1
click at [176, 247] on span "0%" at bounding box center [175, 250] width 12 height 8
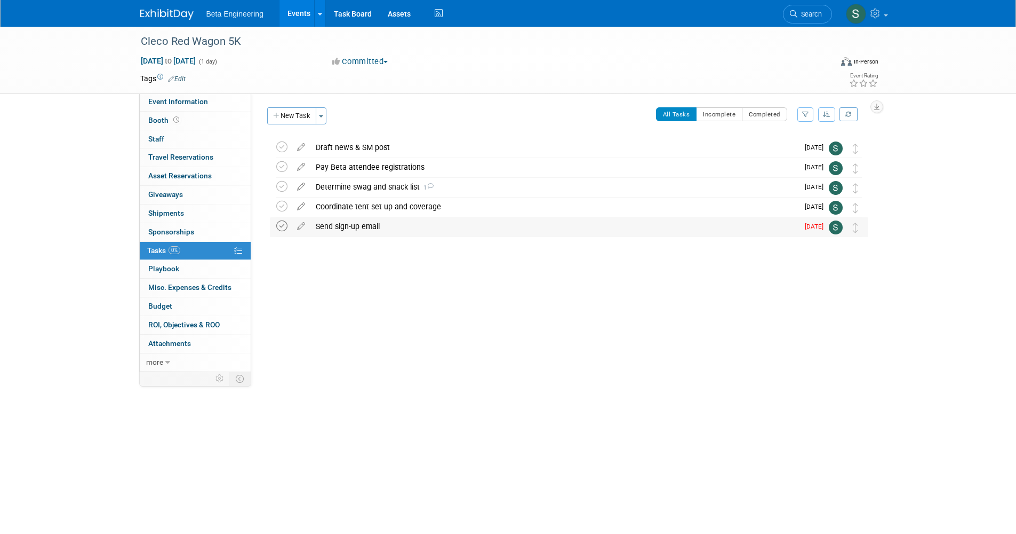
click at [284, 227] on icon at bounding box center [281, 225] width 11 height 11
click at [295, 107] on button "New Task" at bounding box center [291, 115] width 49 height 17
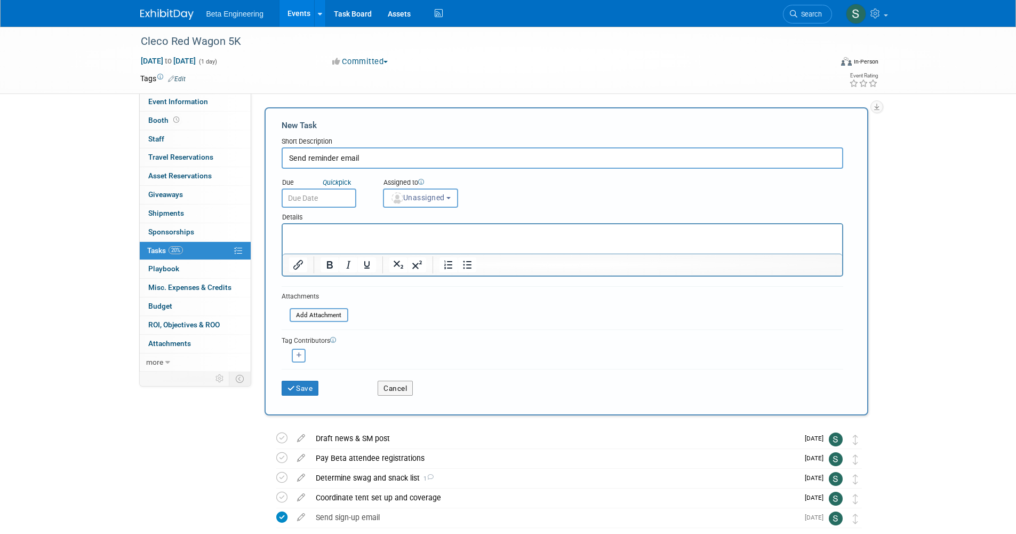
type input "Send reminder email"
click at [334, 198] on input "text" at bounding box center [319, 197] width 75 height 19
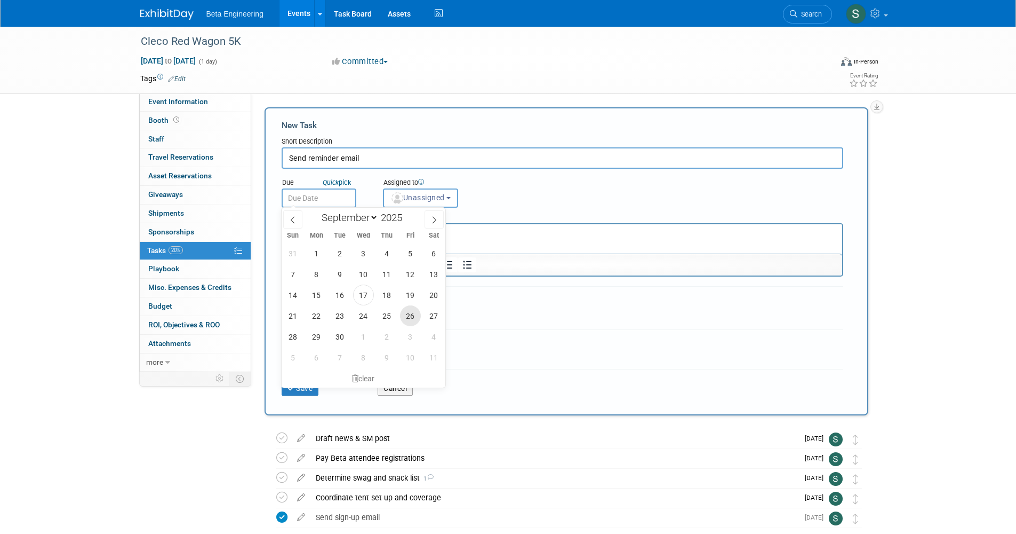
click at [410, 311] on span "26" at bounding box center [410, 315] width 21 height 21
type input "Sep 26, 2025"
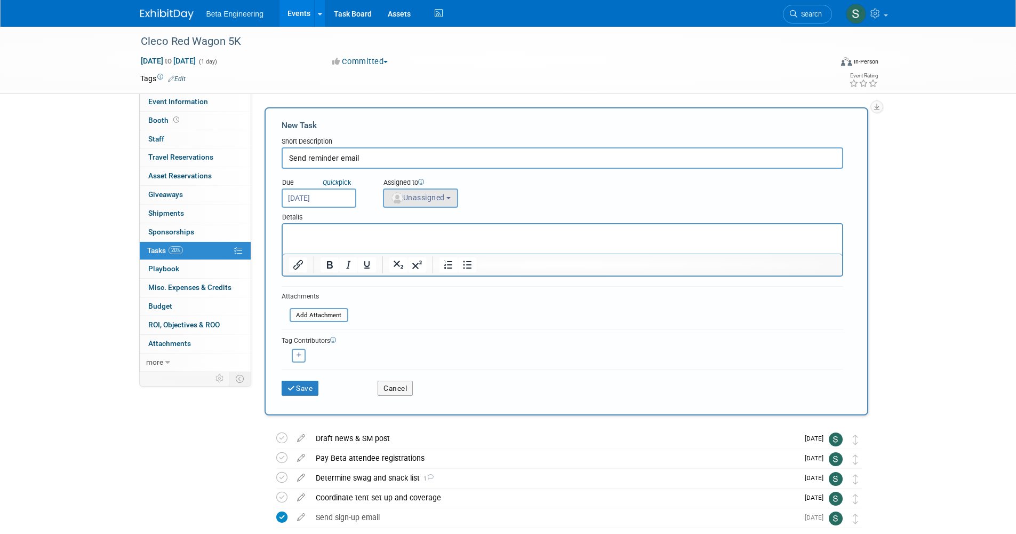
click at [430, 193] on span "Unassigned" at bounding box center [418, 197] width 54 height 9
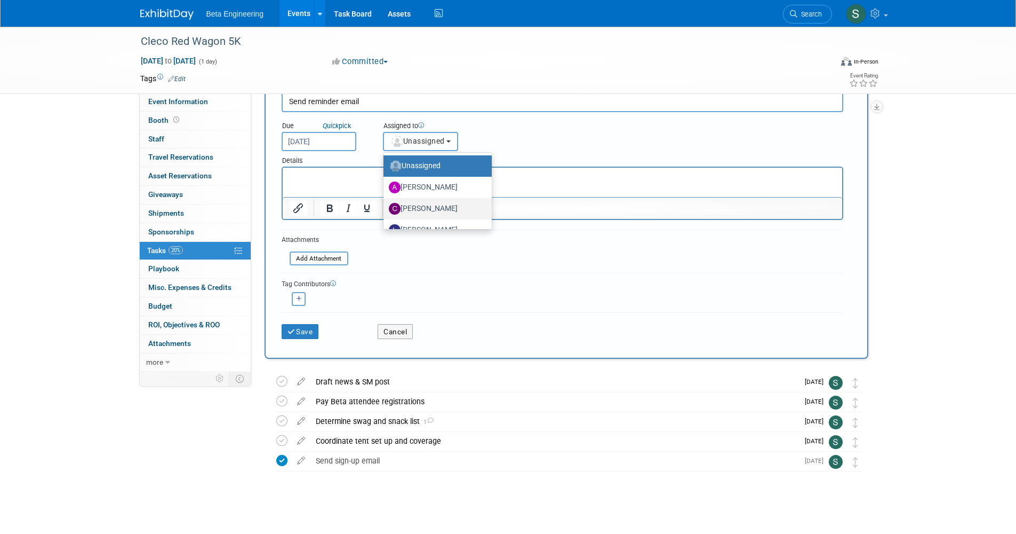
scroll to position [36, 0]
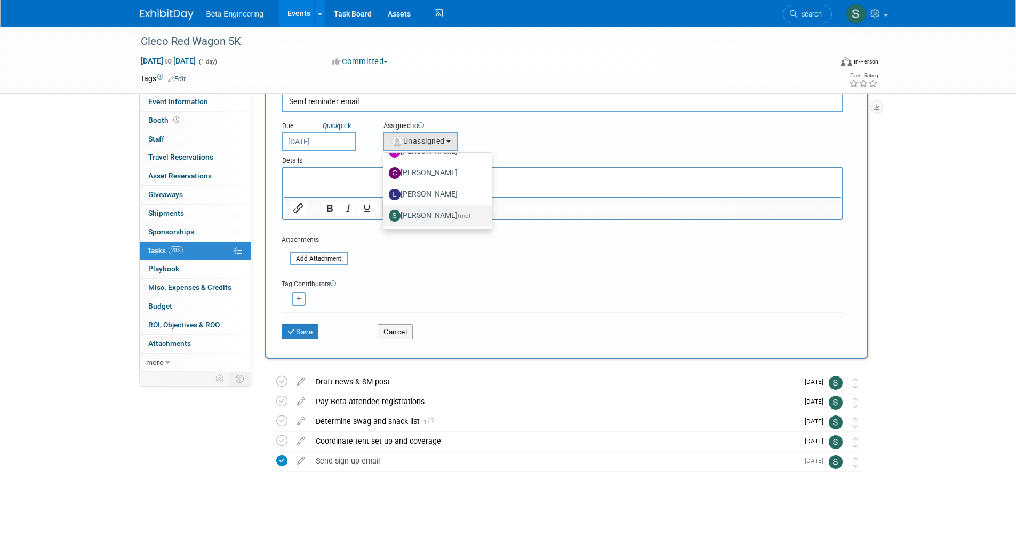
click at [438, 211] on label "Sara Dorsey (me)" at bounding box center [435, 215] width 92 height 17
click at [385, 211] on input "Sara Dorsey (me)" at bounding box center [381, 214] width 7 height 7
select select "4040aecd-f001-4306-8e56-2d2b13bd5b2f"
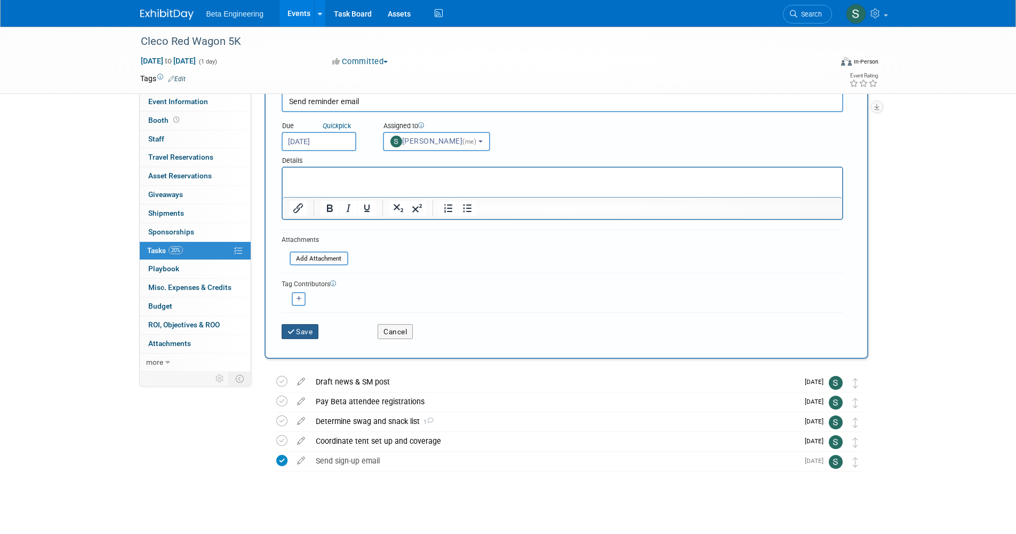
click at [299, 333] on button "Save" at bounding box center [300, 331] width 37 height 15
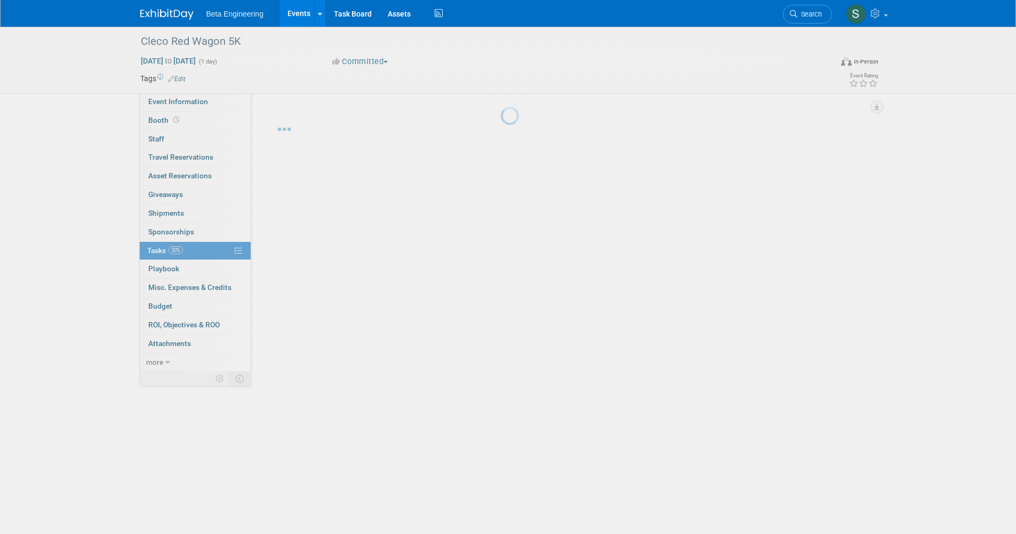
scroll to position [0, 0]
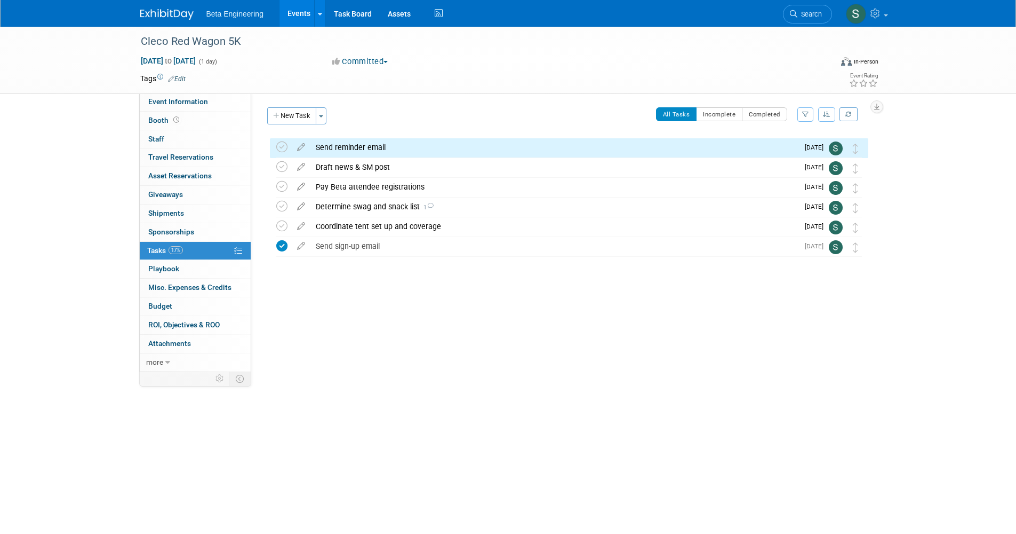
click at [479, 372] on div "Cleco Red Wagon 5K Oct 4, 2025 to Oct 4, 2025 (1 day) Oct 4, 2025 to Oct 4, 202…" at bounding box center [508, 236] width 1016 height 419
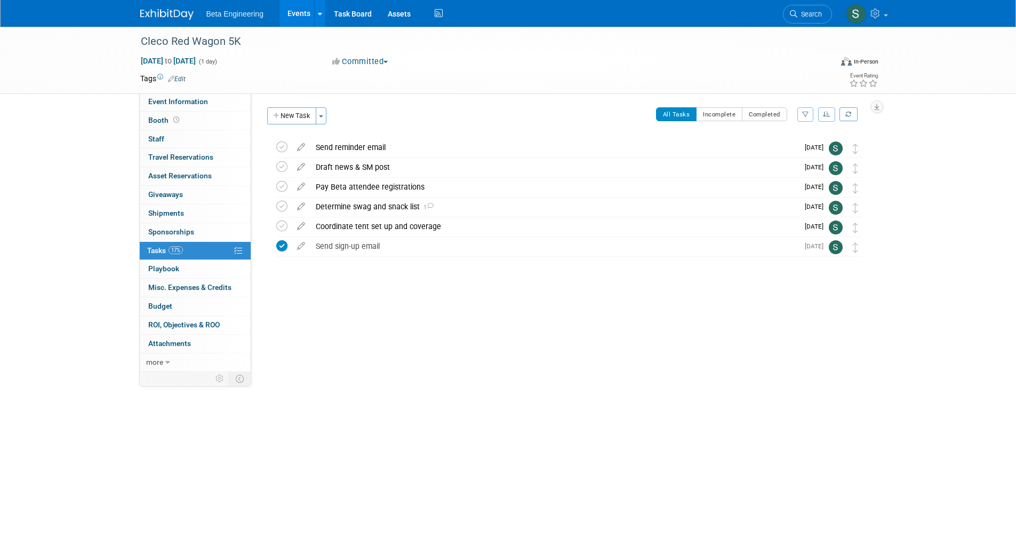
drag, startPoint x: 390, startPoint y: 307, endPoint x: 360, endPoint y: 273, distance: 45.0
click at [390, 307] on div "Event Website: Edit Event Venue Name: Specify event venue name Event Venue Addr…" at bounding box center [563, 229] width 625 height 272
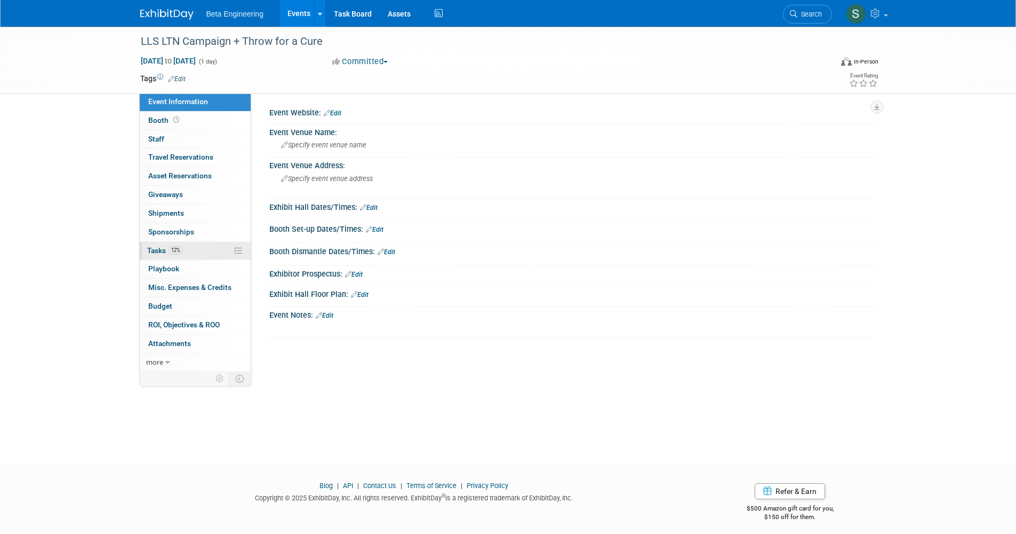
click at [192, 243] on link "12% Tasks 12%" at bounding box center [195, 251] width 111 height 18
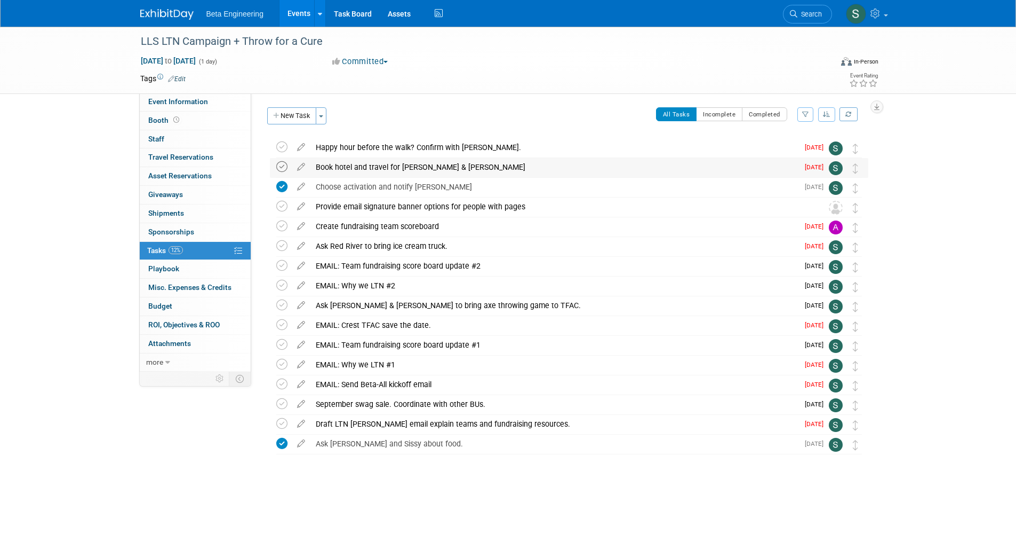
click at [283, 165] on icon at bounding box center [281, 166] width 11 height 11
click at [287, 198] on td at bounding box center [283, 206] width 15 height 19
click at [285, 202] on icon at bounding box center [281, 206] width 11 height 11
click at [281, 424] on icon at bounding box center [281, 423] width 11 height 11
click at [536, 109] on div "All Tasks Incomplete Completed Filter by Assignee -- Select Assignee -- All una…" at bounding box center [600, 118] width 536 height 22
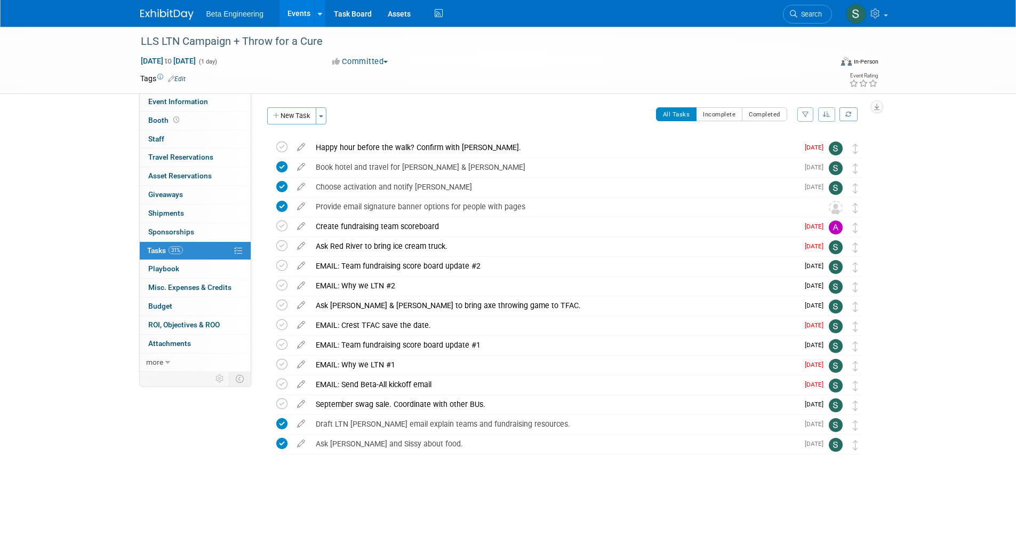
click at [94, 53] on div "LLS LTN Campaign + Throw for a Cure [DATE] to [DATE] (1 day) [DATE] to [DATE] C…" at bounding box center [508, 60] width 1016 height 67
click at [152, 11] on img at bounding box center [166, 14] width 53 height 11
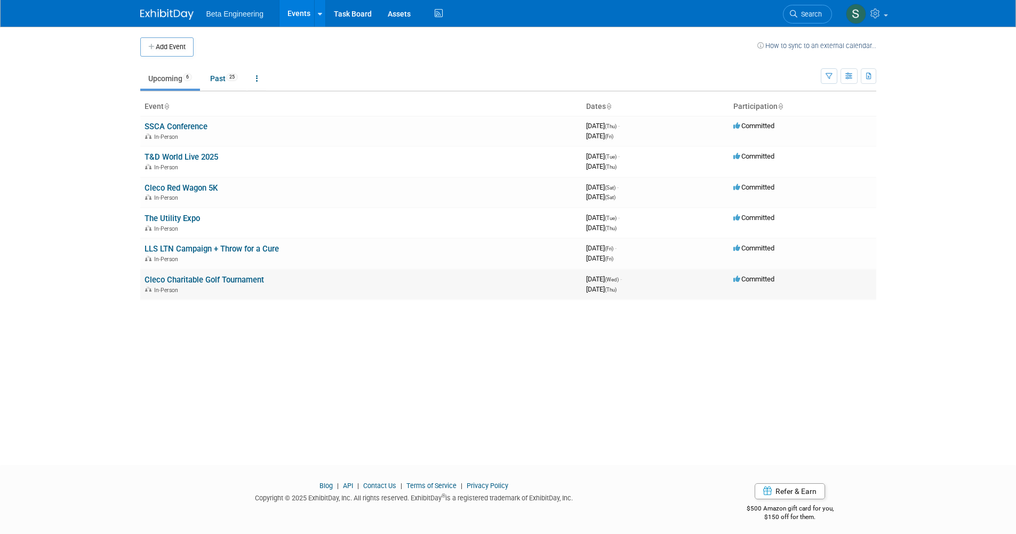
click at [222, 276] on link "Cleco Charitable Golf Tournament" at bounding box center [205, 280] width 120 height 10
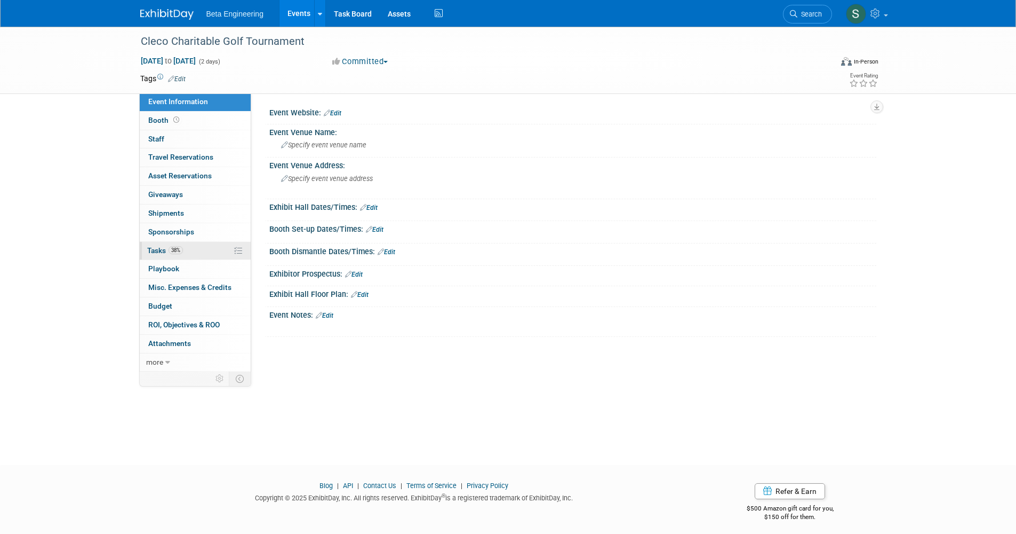
click at [185, 242] on link "38% Tasks 38%" at bounding box center [195, 251] width 111 height 18
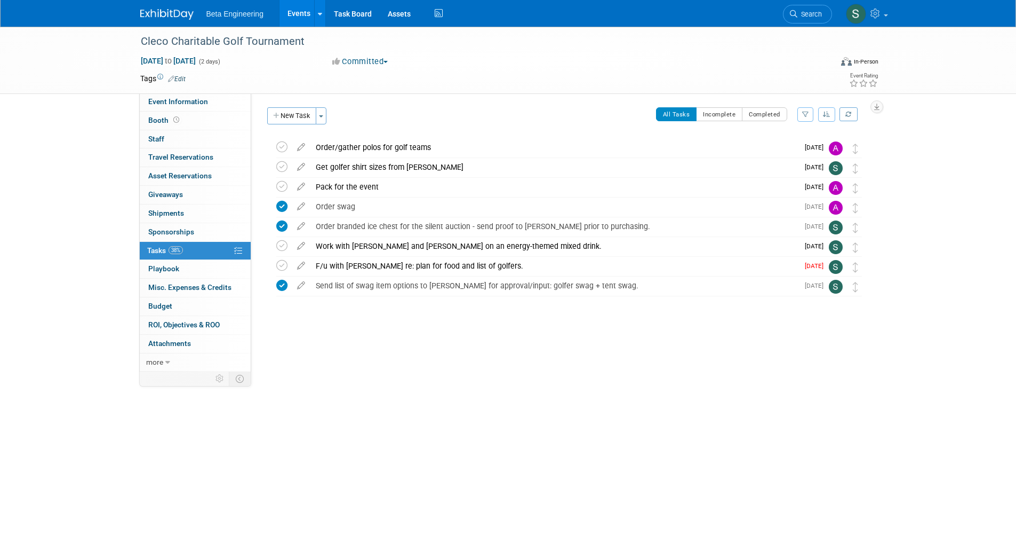
click at [406, 370] on div "Cleco Charitable Golf Tournament Nov 5, 2025 to Nov 6, 2025 (2 days) Nov 5, 202…" at bounding box center [508, 236] width 1016 height 419
click at [340, 350] on div "Event Website: Edit Event Venue Name: Specify event venue name Event Venue Addr…" at bounding box center [563, 229] width 625 height 272
click at [172, 131] on link "0 Staff 0" at bounding box center [195, 139] width 111 height 18
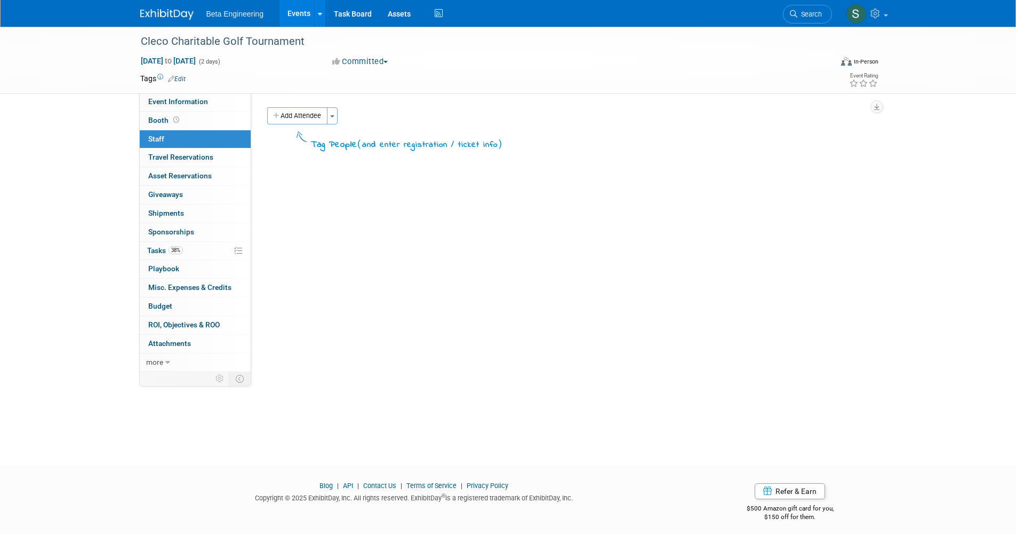
click at [184, 13] on img at bounding box center [166, 14] width 53 height 11
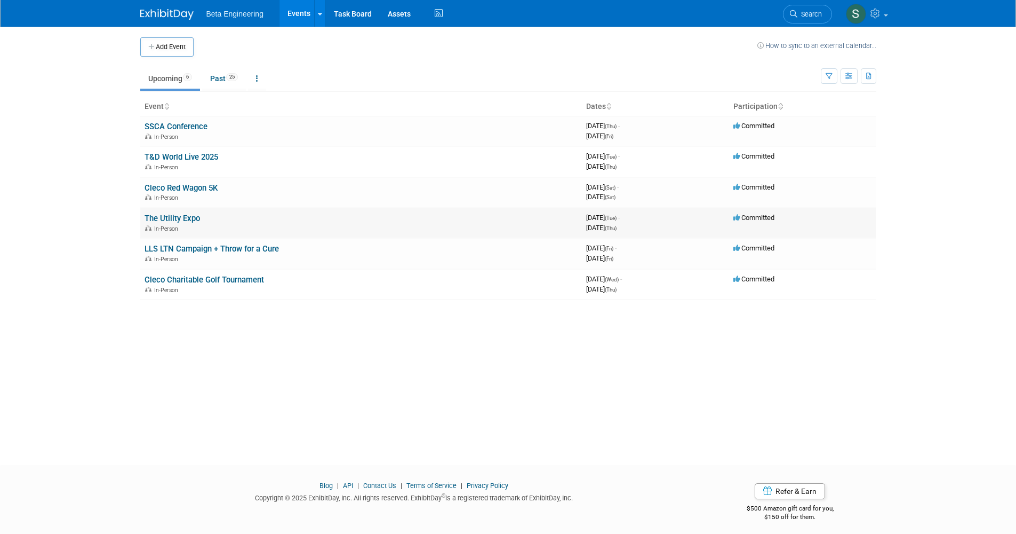
click at [179, 209] on td "The Utility Expo In-Person" at bounding box center [361, 223] width 442 height 30
click at [176, 215] on link "The Utility Expo" at bounding box center [172, 218] width 55 height 10
click at [183, 215] on link "The Utility Expo" at bounding box center [172, 218] width 55 height 10
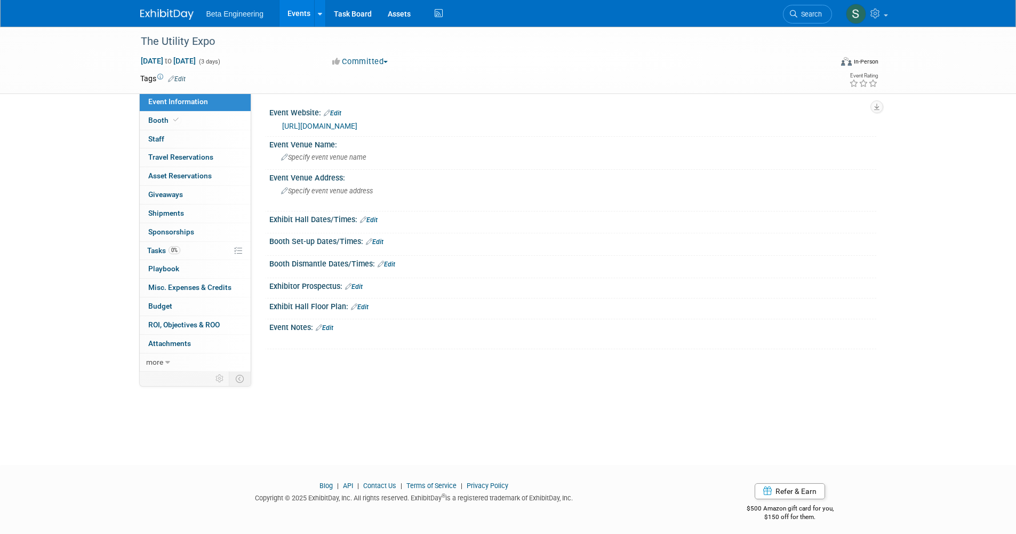
click at [119, 162] on div "The Utility Expo [DATE] to [DATE] (3 days) [DATE] to [DATE] Committed Committed…" at bounding box center [508, 236] width 1016 height 419
click at [174, 13] on img at bounding box center [166, 14] width 53 height 11
